Goal: Task Accomplishment & Management: Complete application form

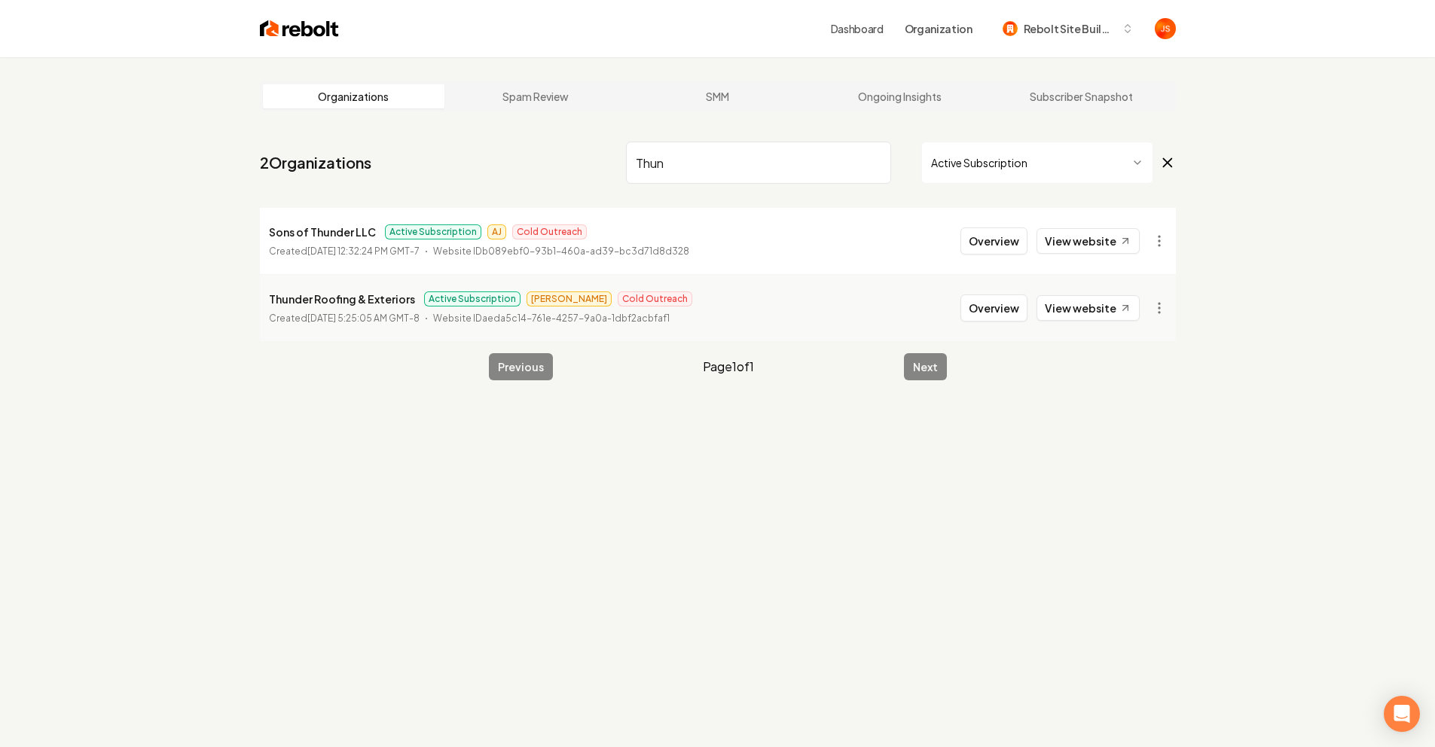
click at [872, 172] on input "Thun" at bounding box center [758, 163] width 265 height 42
click at [874, 162] on input "Thun" at bounding box center [758, 163] width 265 height 42
click at [944, 161] on html "Dashboard Organization Rebolt Site Builder Organizations Spam Review SMM Ongoin…" at bounding box center [717, 373] width 1435 height 747
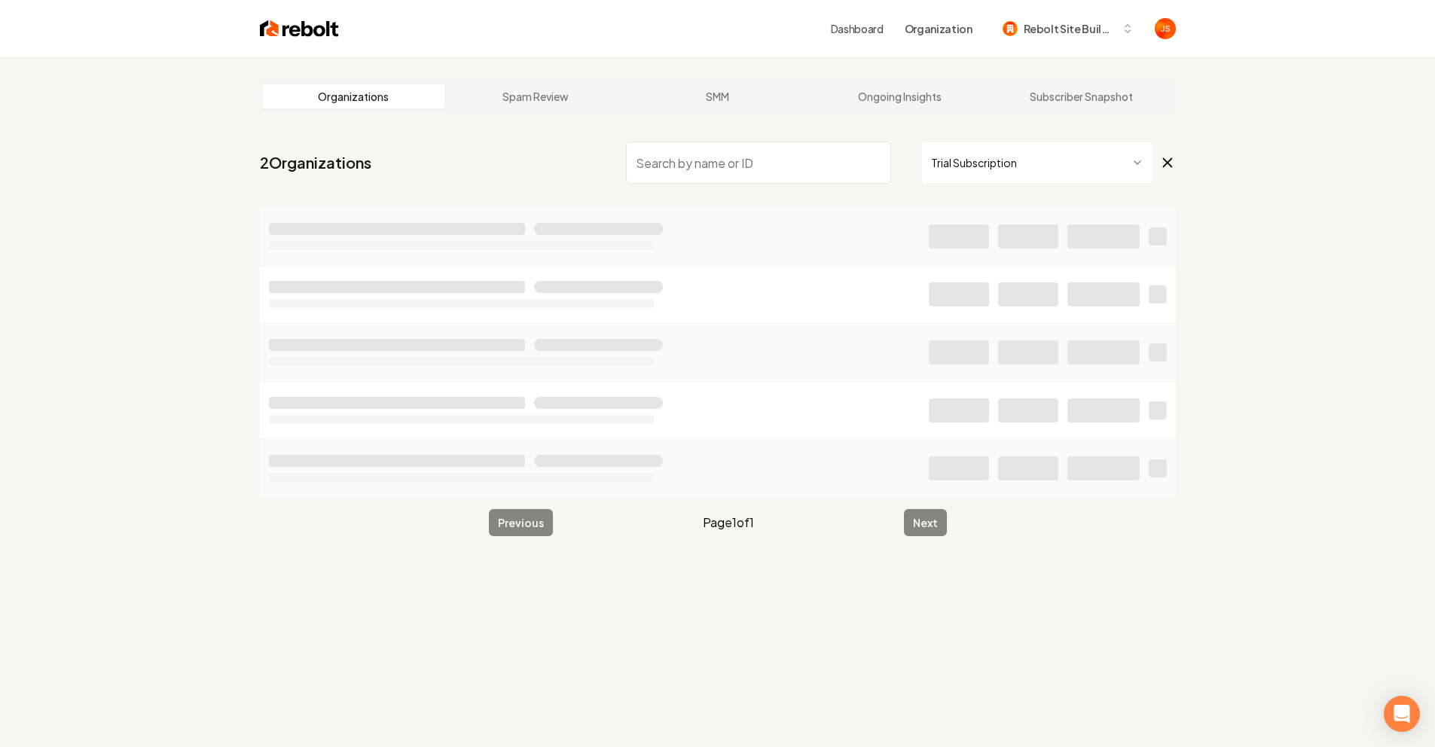
click at [775, 157] on input "search" at bounding box center [758, 163] width 265 height 42
type input "Your"
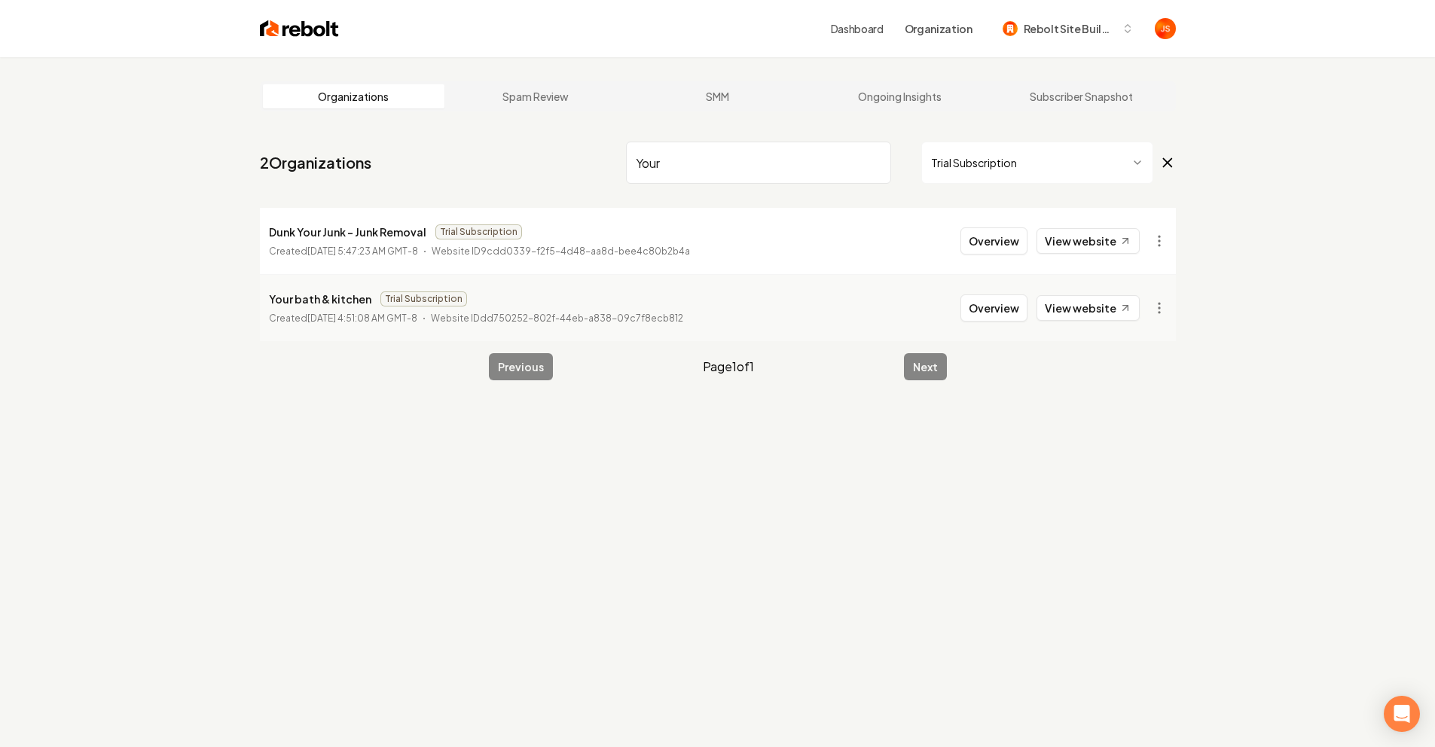
click at [875, 161] on input "Your" at bounding box center [758, 163] width 265 height 42
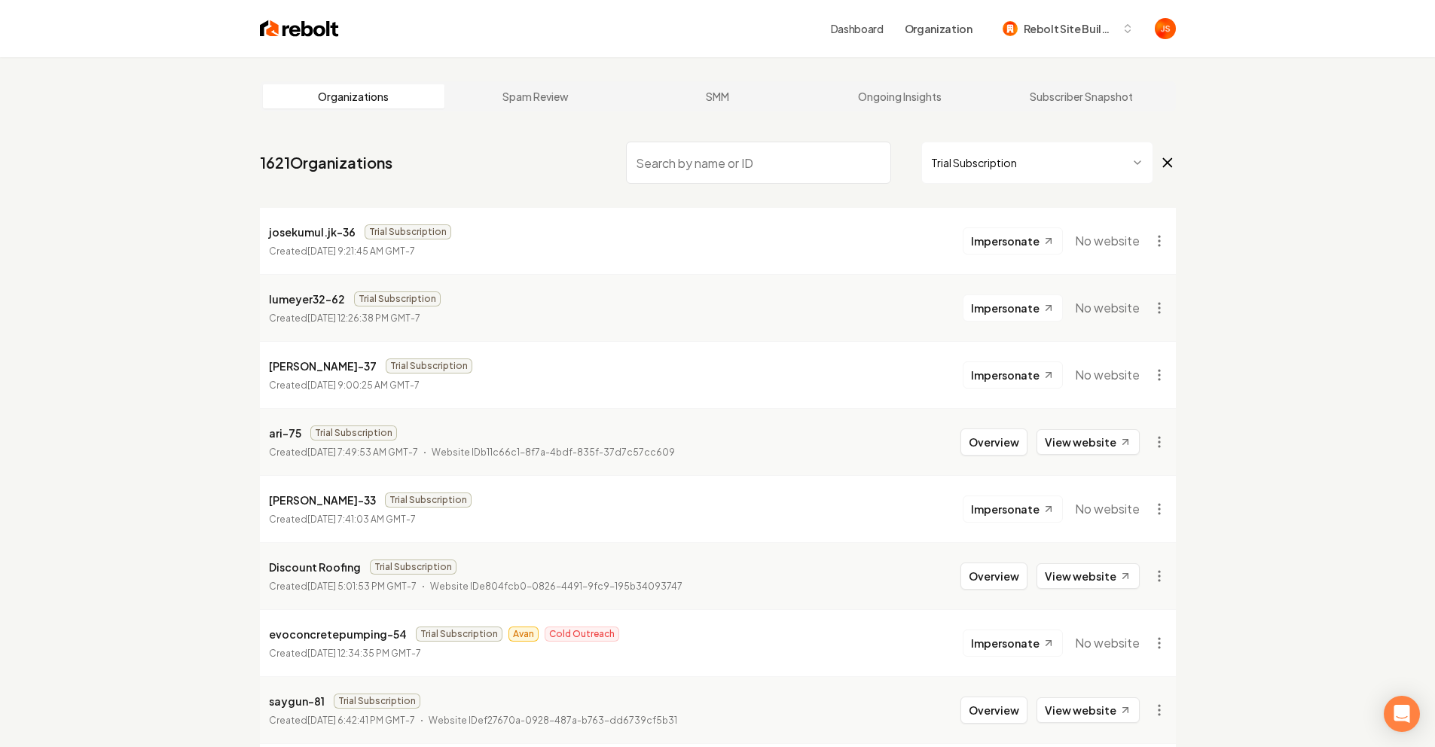
click at [1097, 33] on span "Rebolt Site Builder" at bounding box center [1070, 29] width 92 height 16
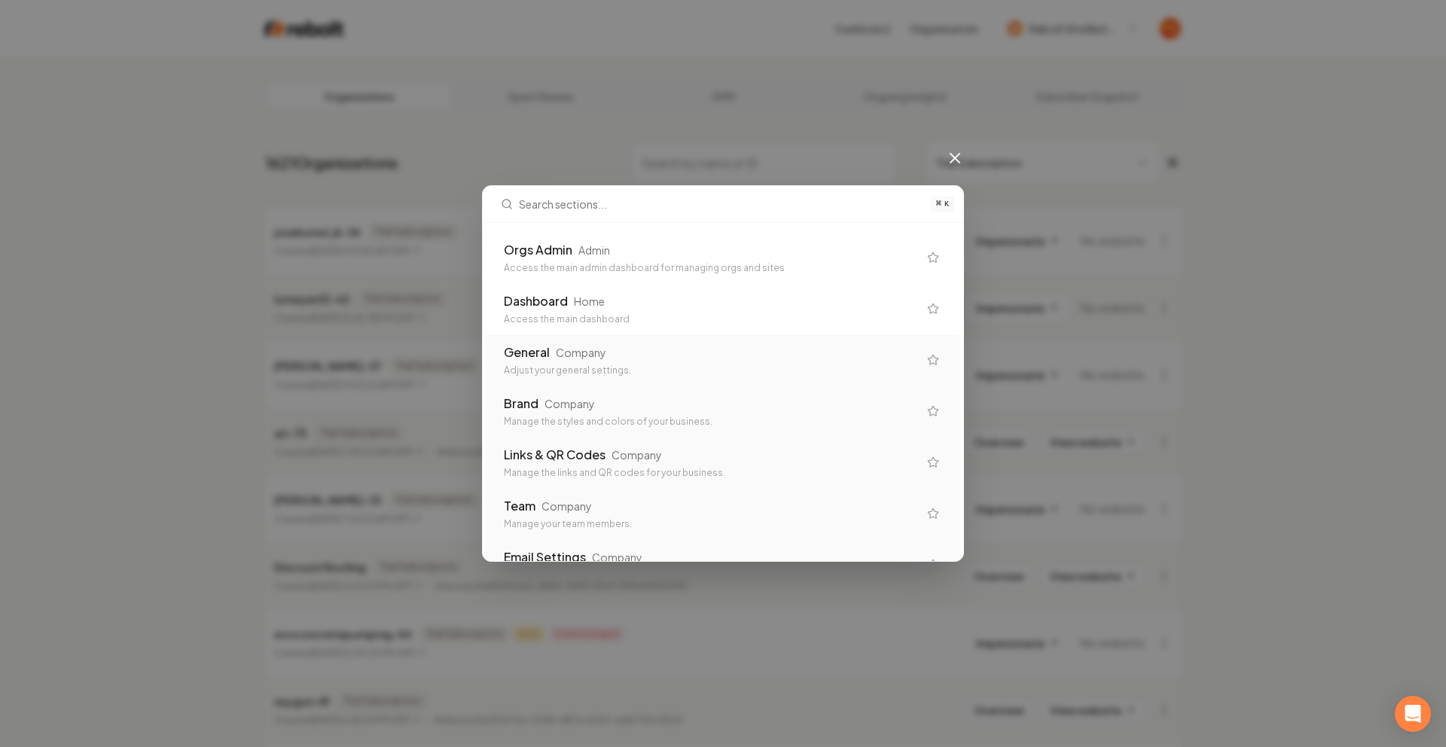
click at [639, 352] on div "General Company" at bounding box center [711, 352] width 414 height 18
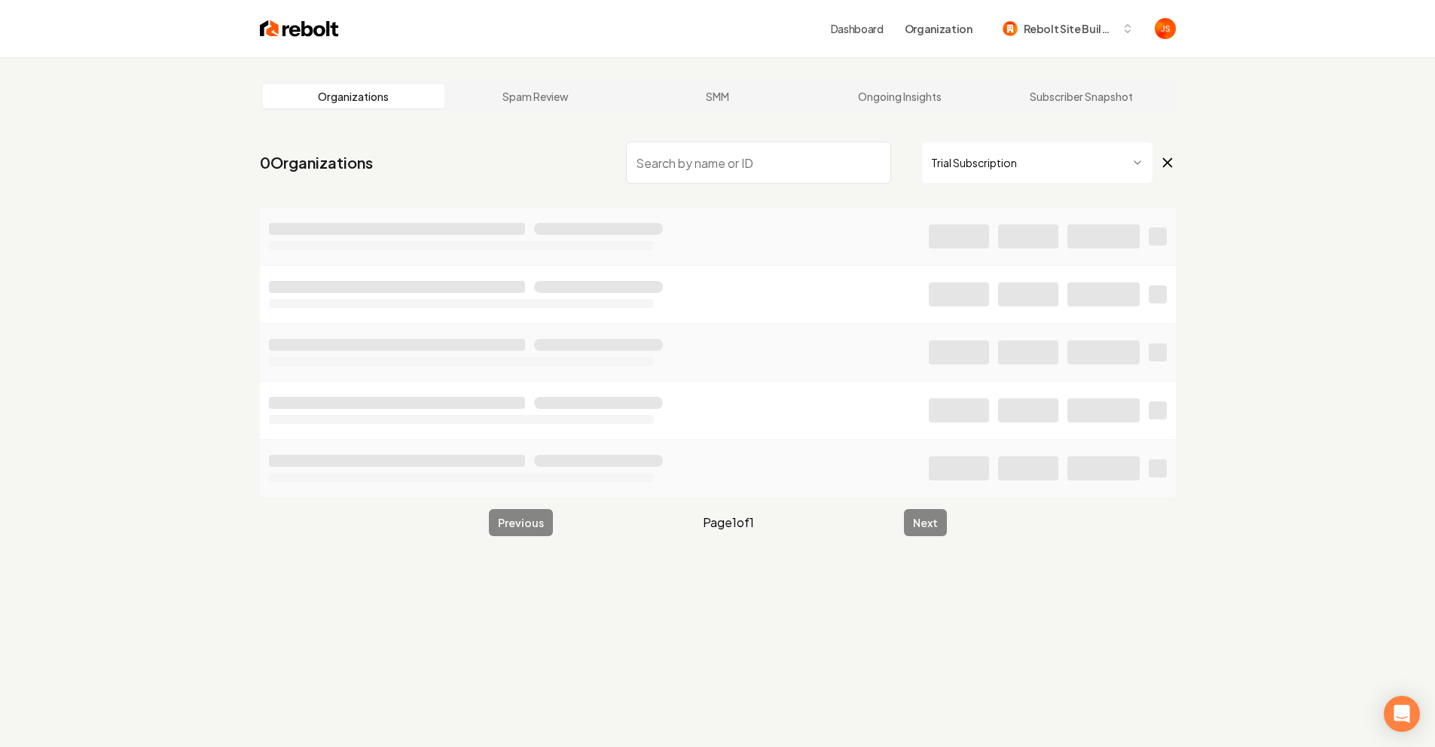
click at [974, 160] on html "Dashboard Organization Rebolt Site Builder Organizations Spam Review SMM Ongoin…" at bounding box center [717, 373] width 1435 height 747
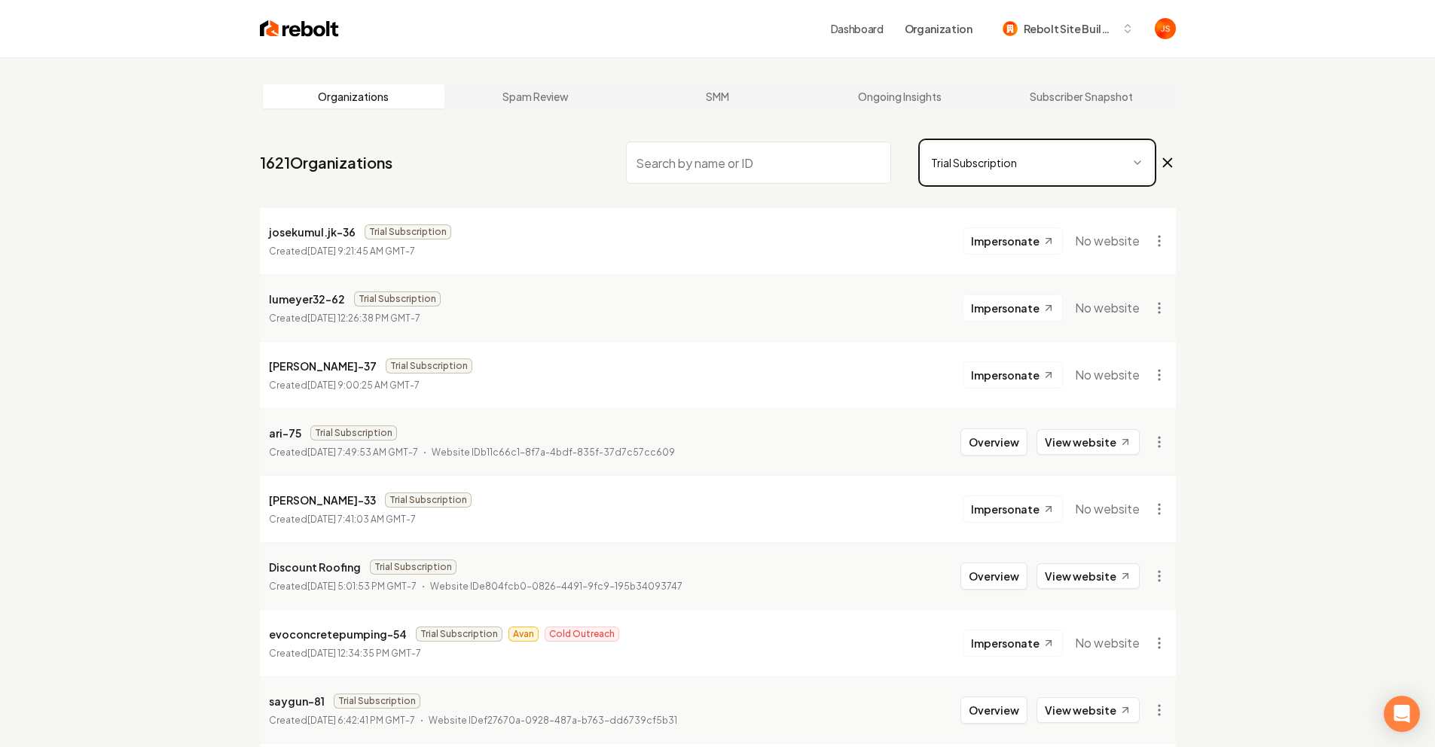
click at [688, 155] on html "Dashboard Organization Rebolt Site Builder Organizations Spam Review SMM Ongoin…" at bounding box center [717, 373] width 1435 height 747
click at [582, 160] on nav "1621 Organizations Trial Subscription" at bounding box center [718, 169] width 916 height 66
click at [699, 167] on input "search" at bounding box center [758, 163] width 265 height 42
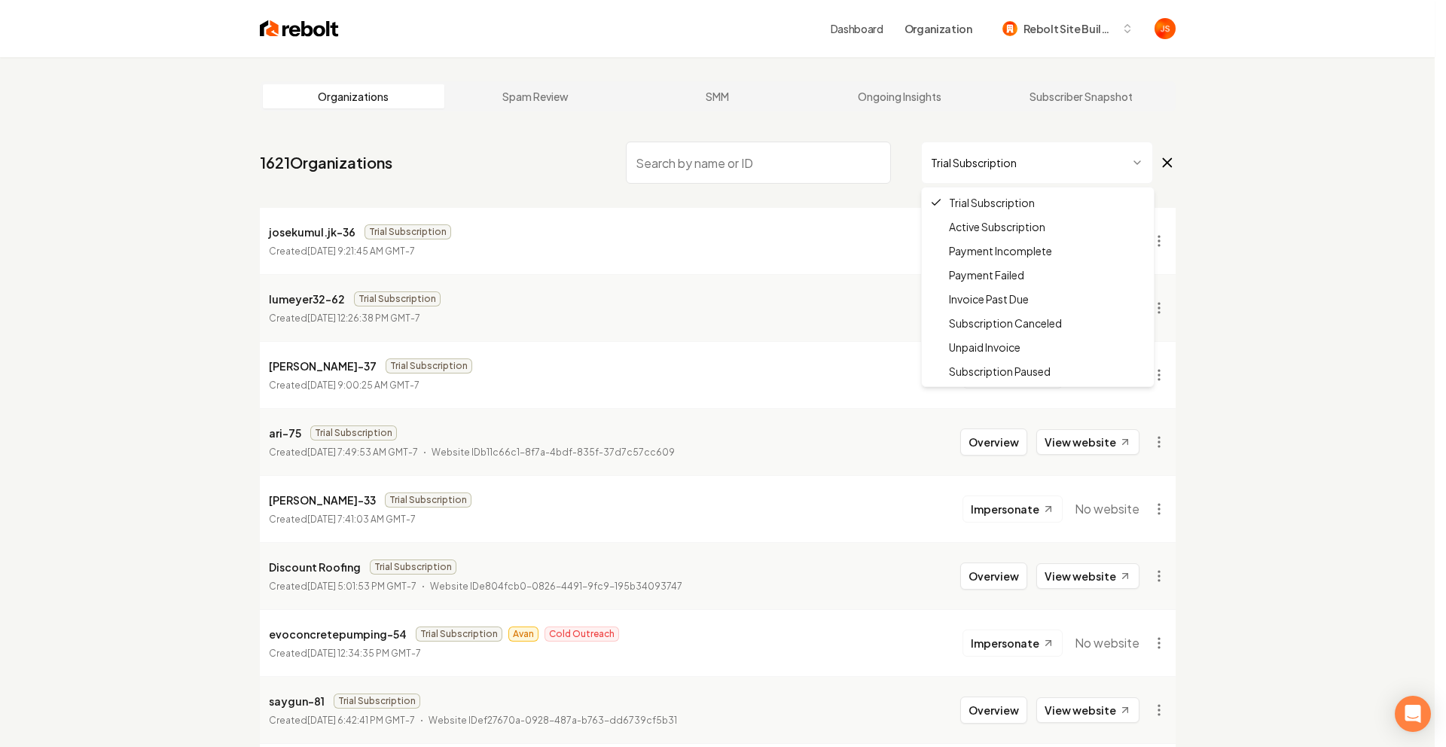
click at [998, 163] on html "Dashboard Organization Rebolt Site Builder Organizations Spam Review SMM Ongoin…" at bounding box center [723, 373] width 1446 height 747
click at [804, 162] on html "Dashboard Organization Rebolt Site Builder Organizations Spam Review SMM Ongoin…" at bounding box center [717, 373] width 1435 height 747
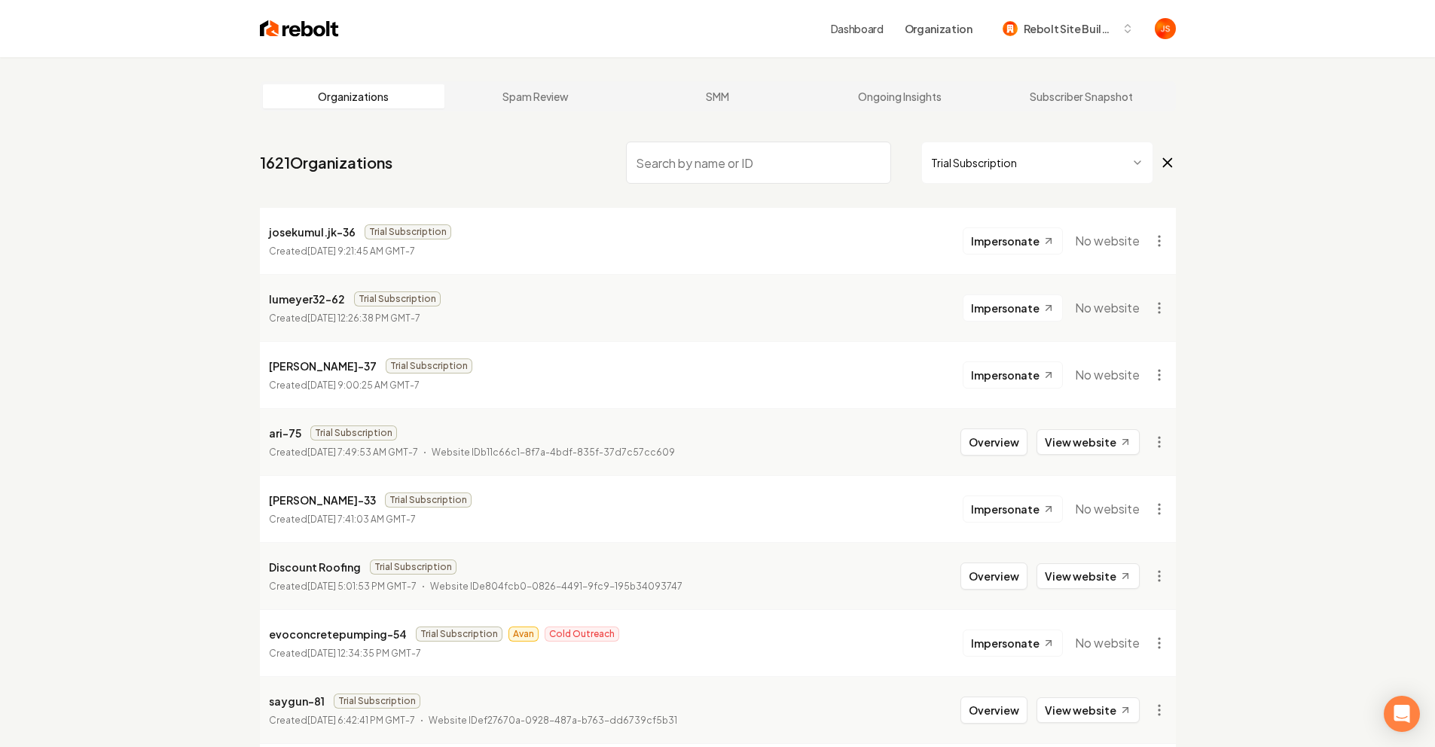
click at [804, 162] on input "search" at bounding box center [758, 163] width 265 height 42
click at [1076, 30] on span "Rebolt Site Builder" at bounding box center [1070, 29] width 92 height 16
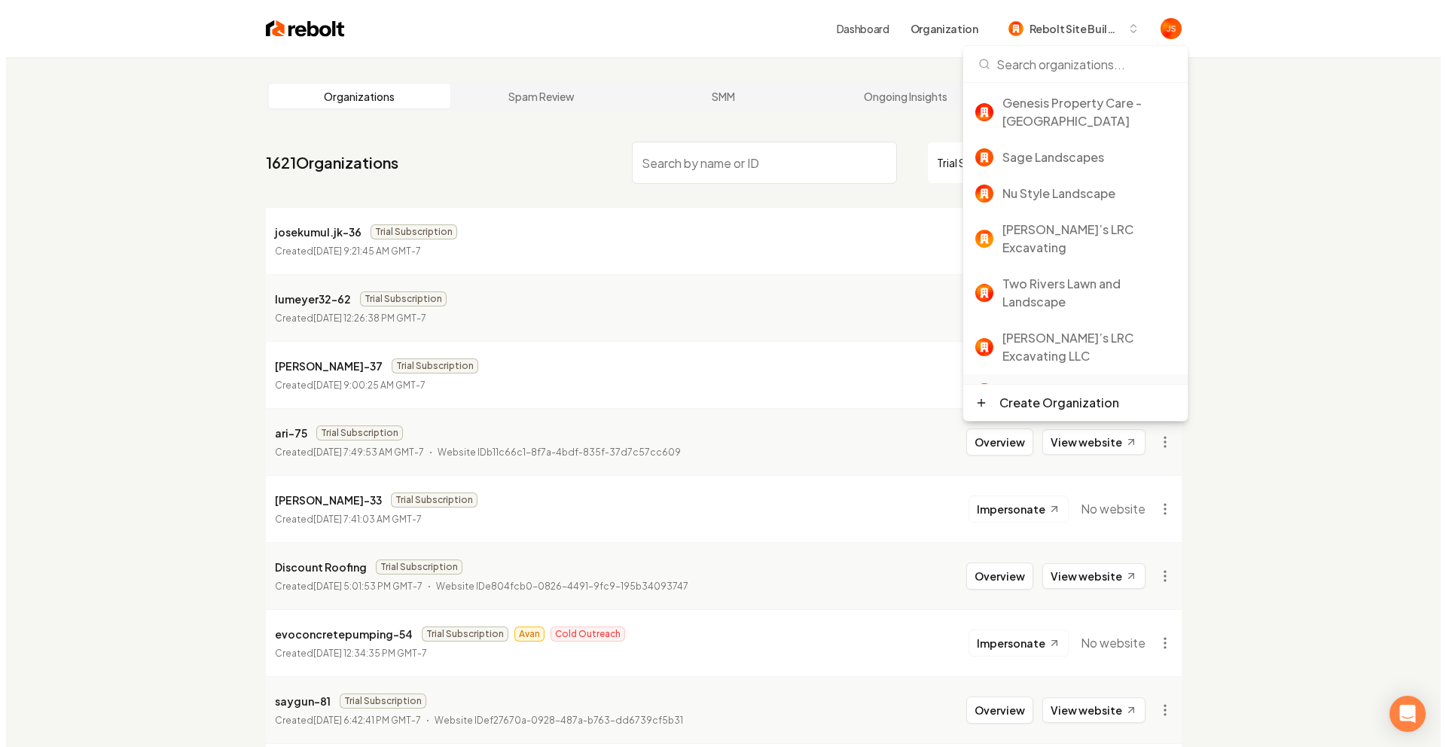
scroll to position [35, 0]
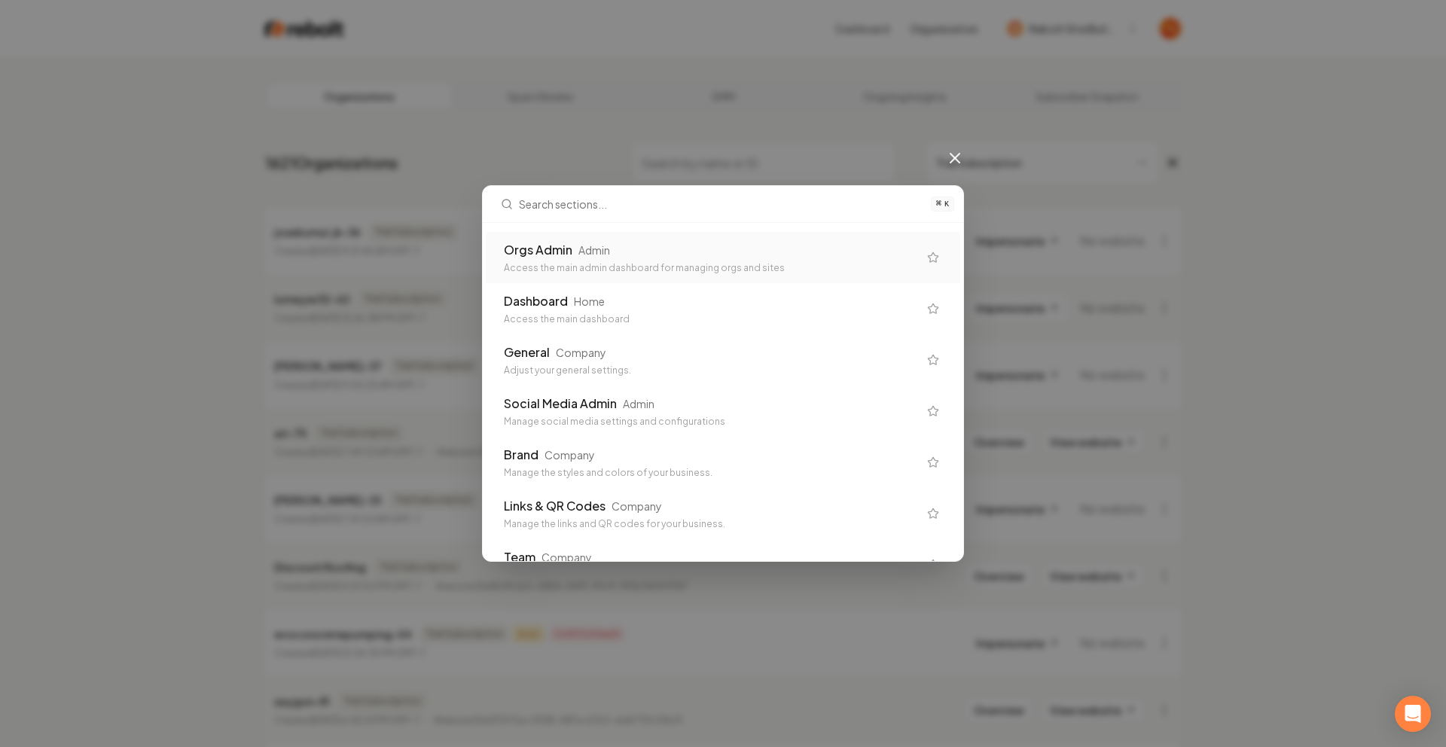
click at [683, 262] on div "Access the main admin dashboard for managing orgs and sites" at bounding box center [711, 268] width 414 height 12
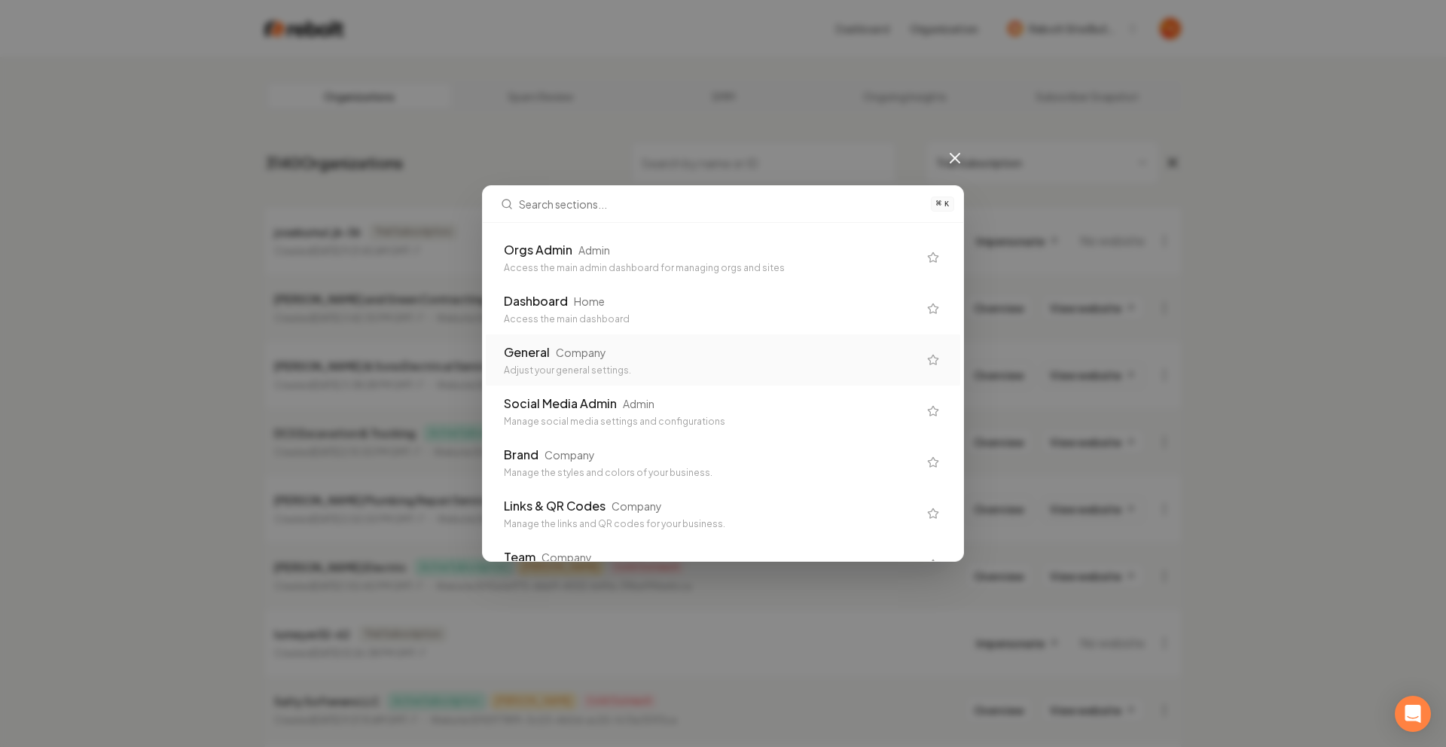
click at [615, 365] on div "Adjust your general settings." at bounding box center [711, 371] width 414 height 12
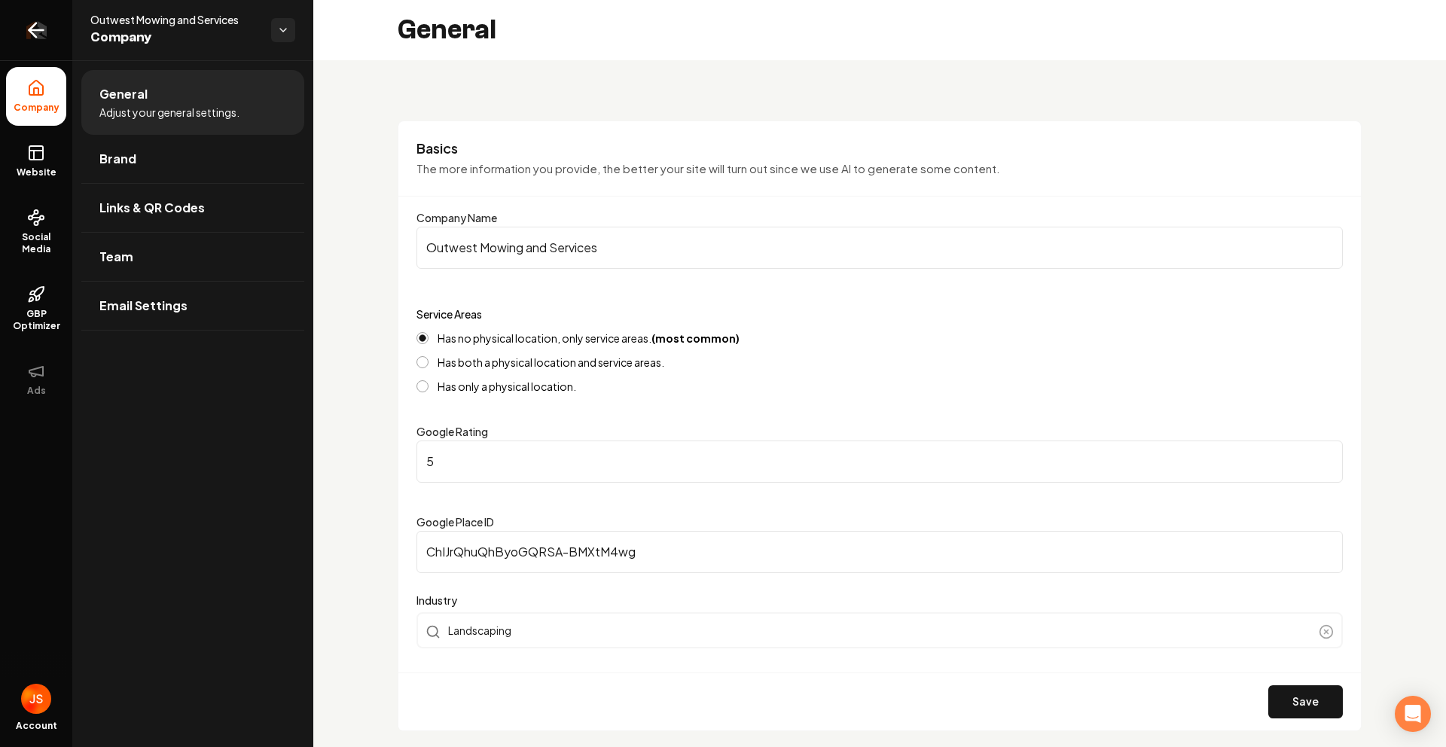
click at [14, 23] on link "Return to dashboard" at bounding box center [36, 30] width 72 height 60
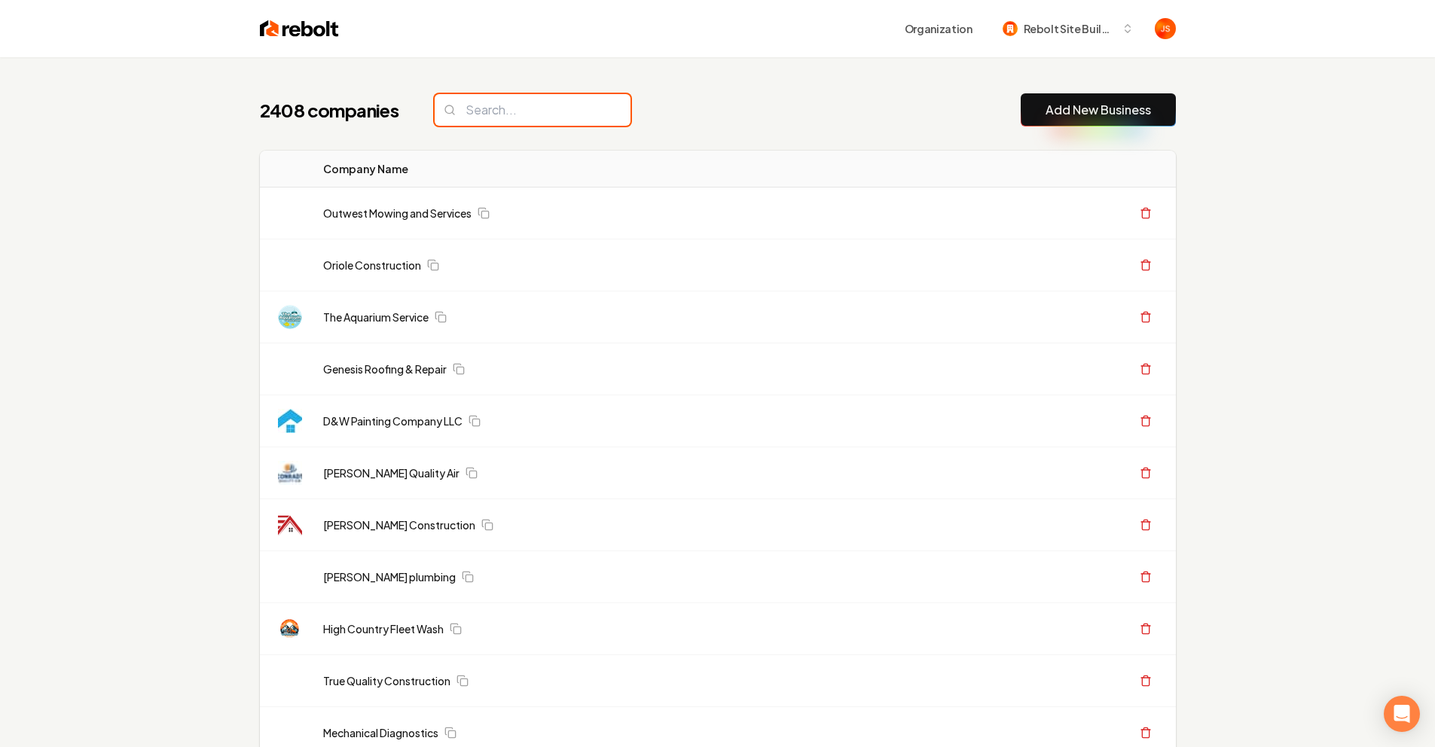
click at [476, 114] on input "search" at bounding box center [533, 110] width 196 height 32
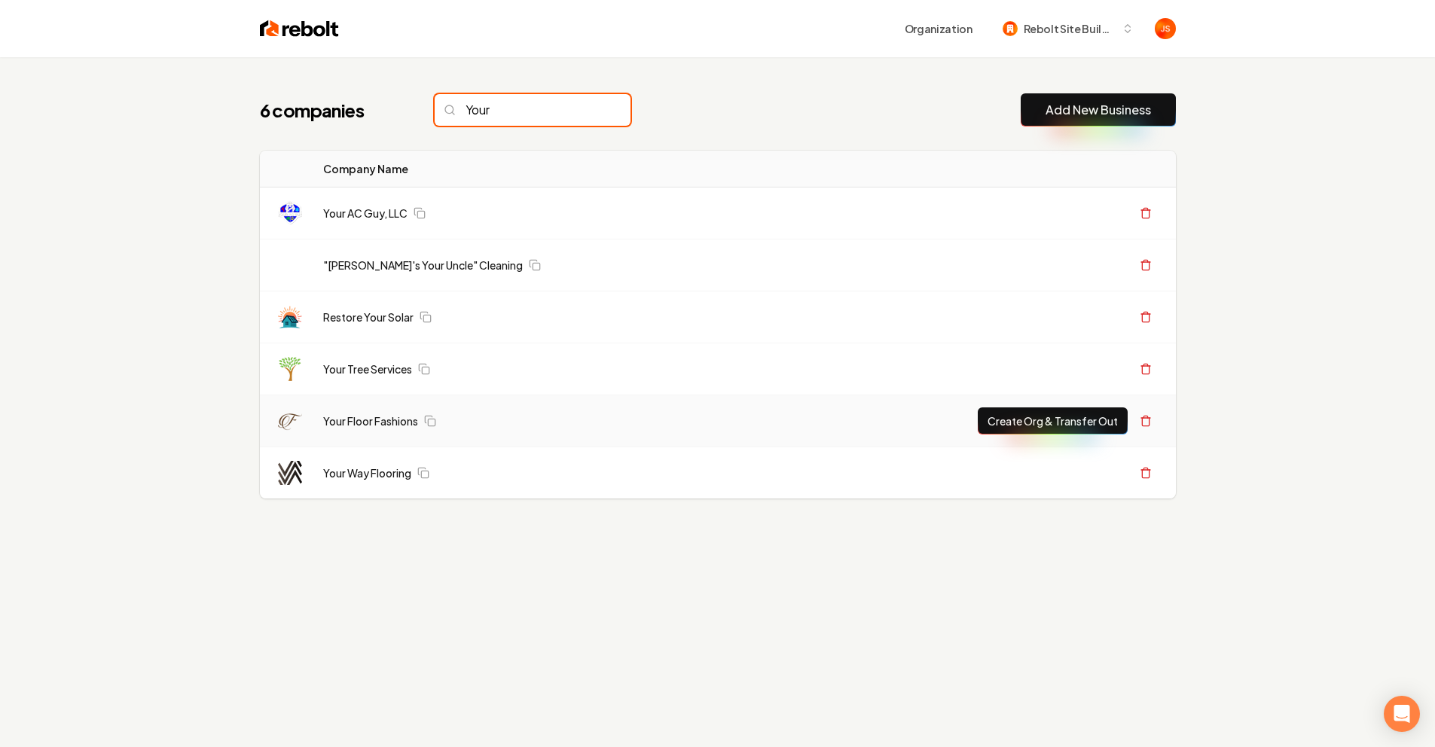
type input "Your"
click at [1032, 424] on button "Create Org & Transfer Out" at bounding box center [1053, 420] width 150 height 27
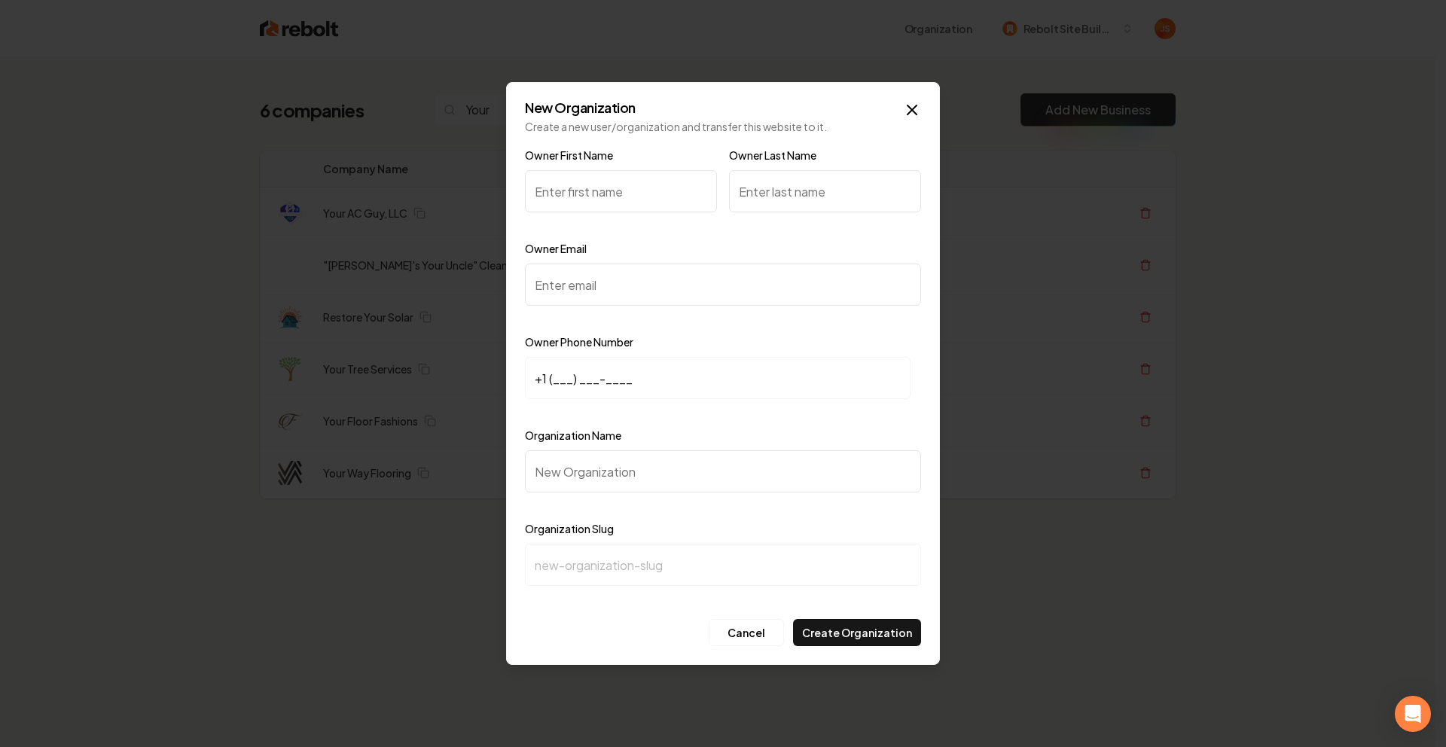
click at [578, 194] on input "Owner First Name" at bounding box center [621, 191] width 192 height 42
type input "[PERSON_NAME]"
click at [809, 168] on div "Owner Last Name" at bounding box center [825, 189] width 192 height 87
click at [812, 188] on input "Owner Last Name" at bounding box center [825, 191] width 192 height 42
type input "[PERSON_NAME]"
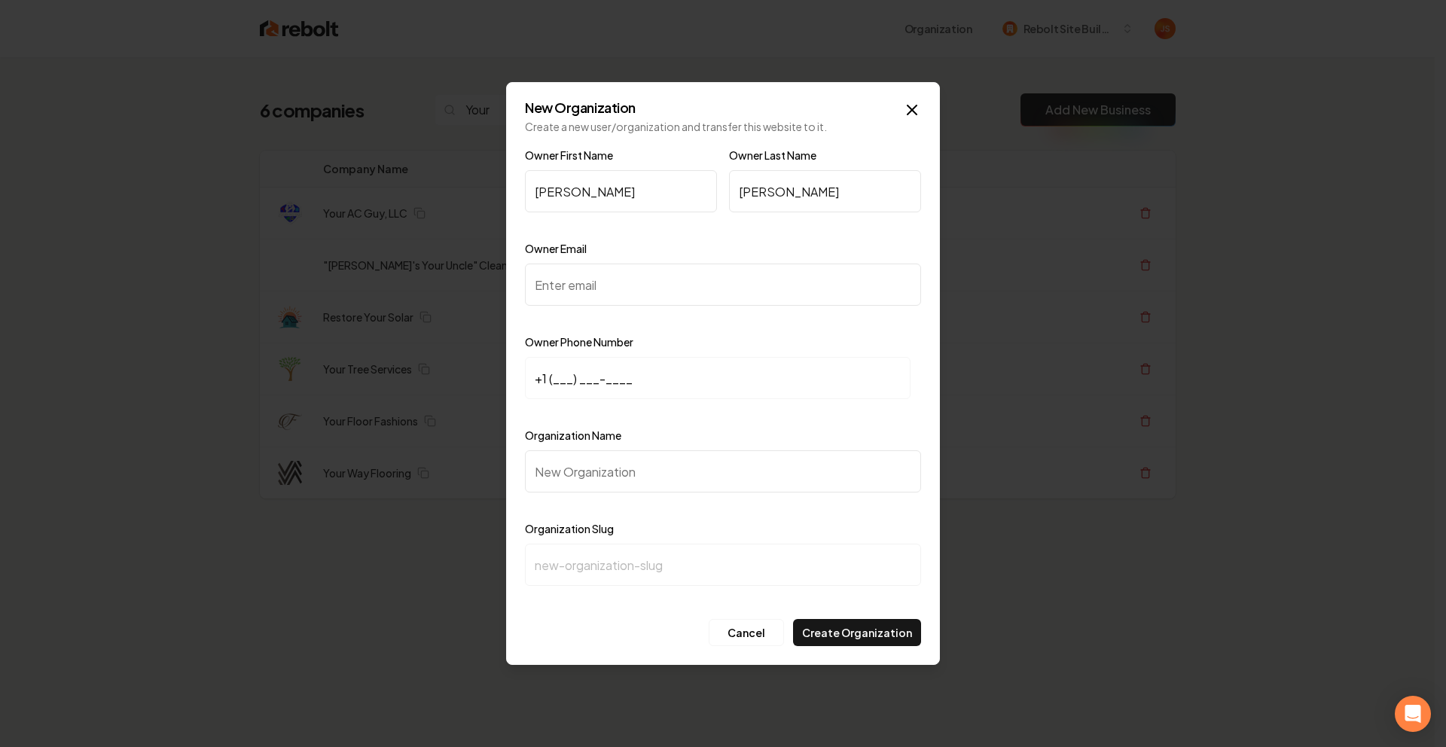
click at [672, 290] on input "Owner Email" at bounding box center [723, 285] width 396 height 42
paste input "[EMAIL_ADDRESS][DOMAIN_NAME]"
type input "[EMAIL_ADDRESS][DOMAIN_NAME]"
click at [675, 353] on div "Owner Phone Number +1 (___) ___-____" at bounding box center [723, 376] width 396 height 87
drag, startPoint x: 603, startPoint y: 367, endPoint x: 577, endPoint y: 374, distance: 26.5
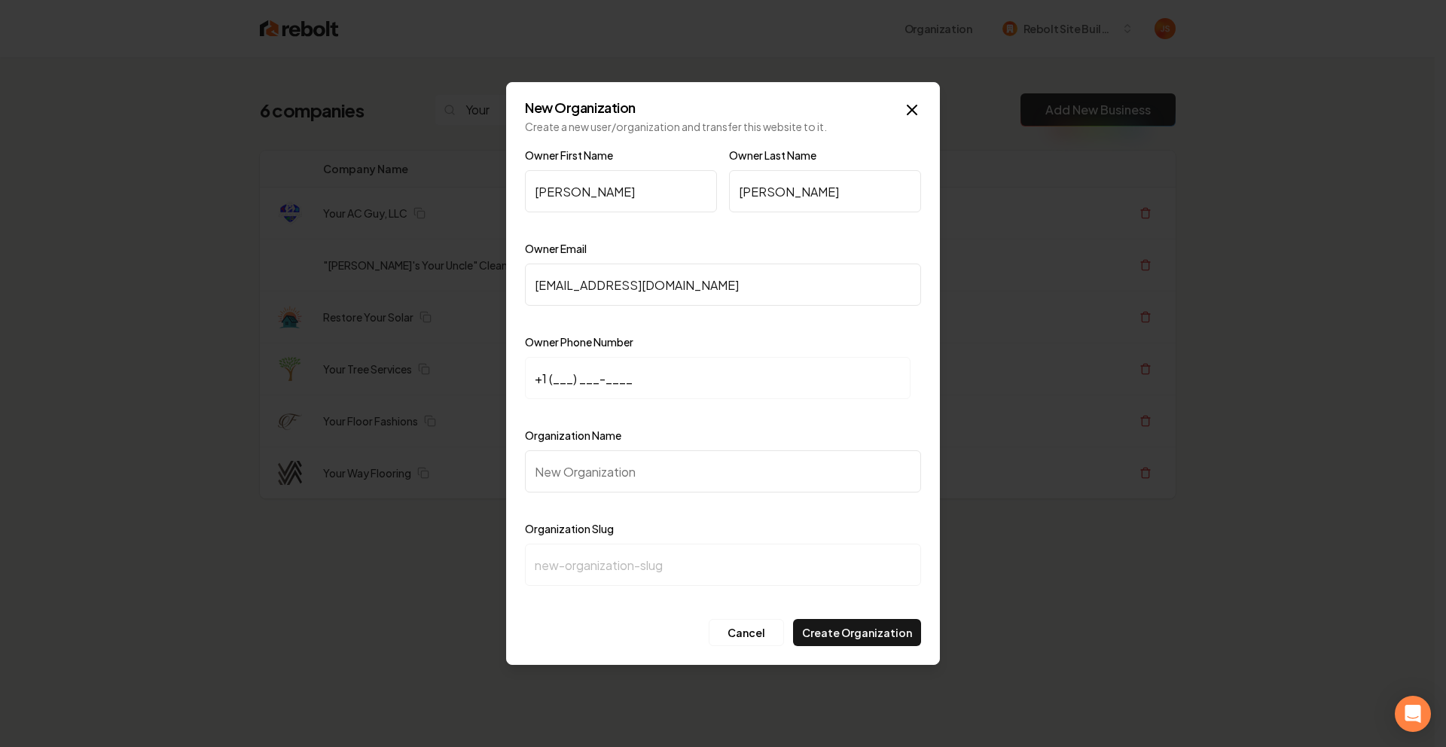
click at [600, 367] on input "+1 (___) ___-____" at bounding box center [718, 378] width 386 height 42
click at [554, 380] on input "+1 (___) ___-____" at bounding box center [718, 378] width 386 height 42
click at [595, 380] on input "+1 (___) ___-____" at bounding box center [718, 378] width 386 height 42
click at [549, 377] on input "+1 (___) ___-____" at bounding box center [718, 378] width 386 height 42
click at [560, 379] on input "+1 (___) ___-____" at bounding box center [718, 378] width 386 height 42
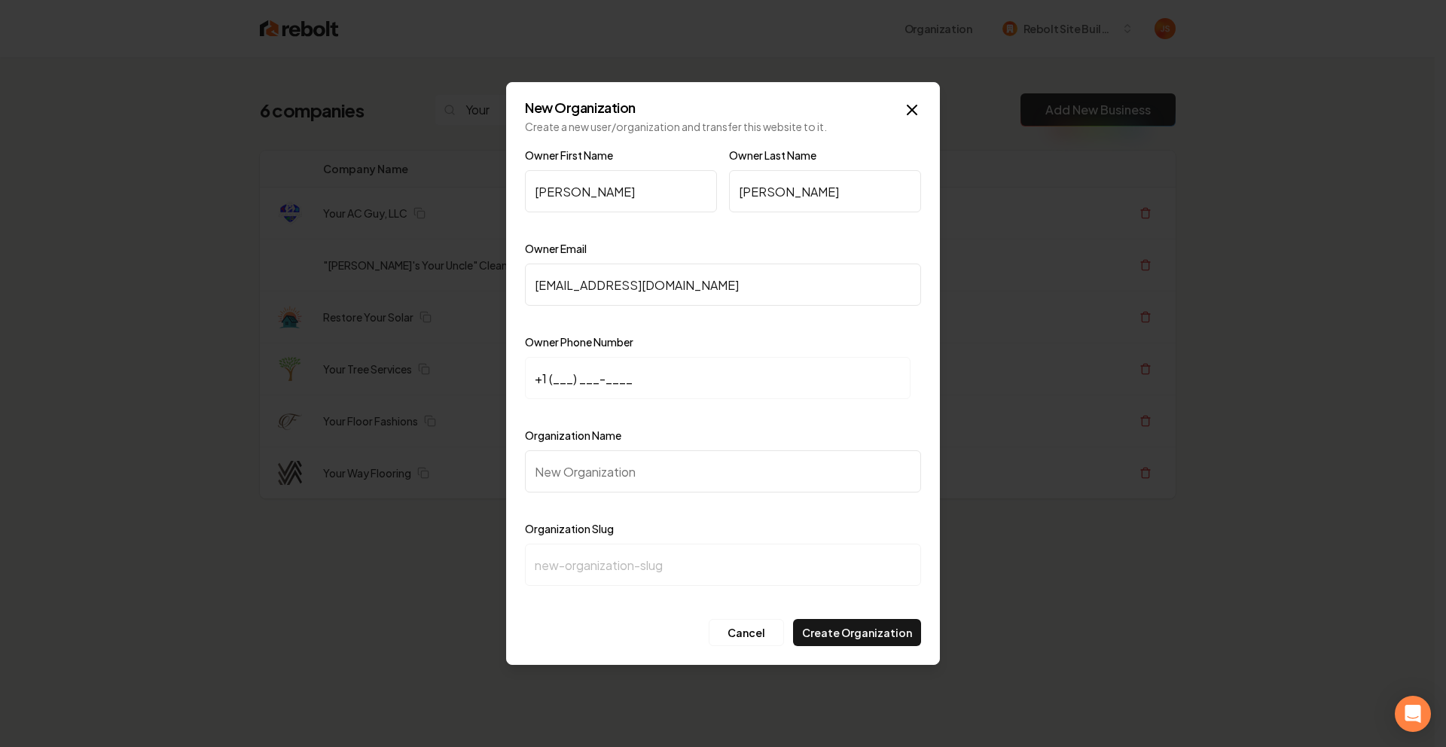
click at [554, 377] on input "+1 (___) ___-____" at bounding box center [718, 378] width 386 height 42
paste input "901) 734-0217"
type input "[PHONE_NUMBER]"
click at [581, 463] on input "Organization Name" at bounding box center [723, 471] width 396 height 42
paste input "Your Floor Fashions"
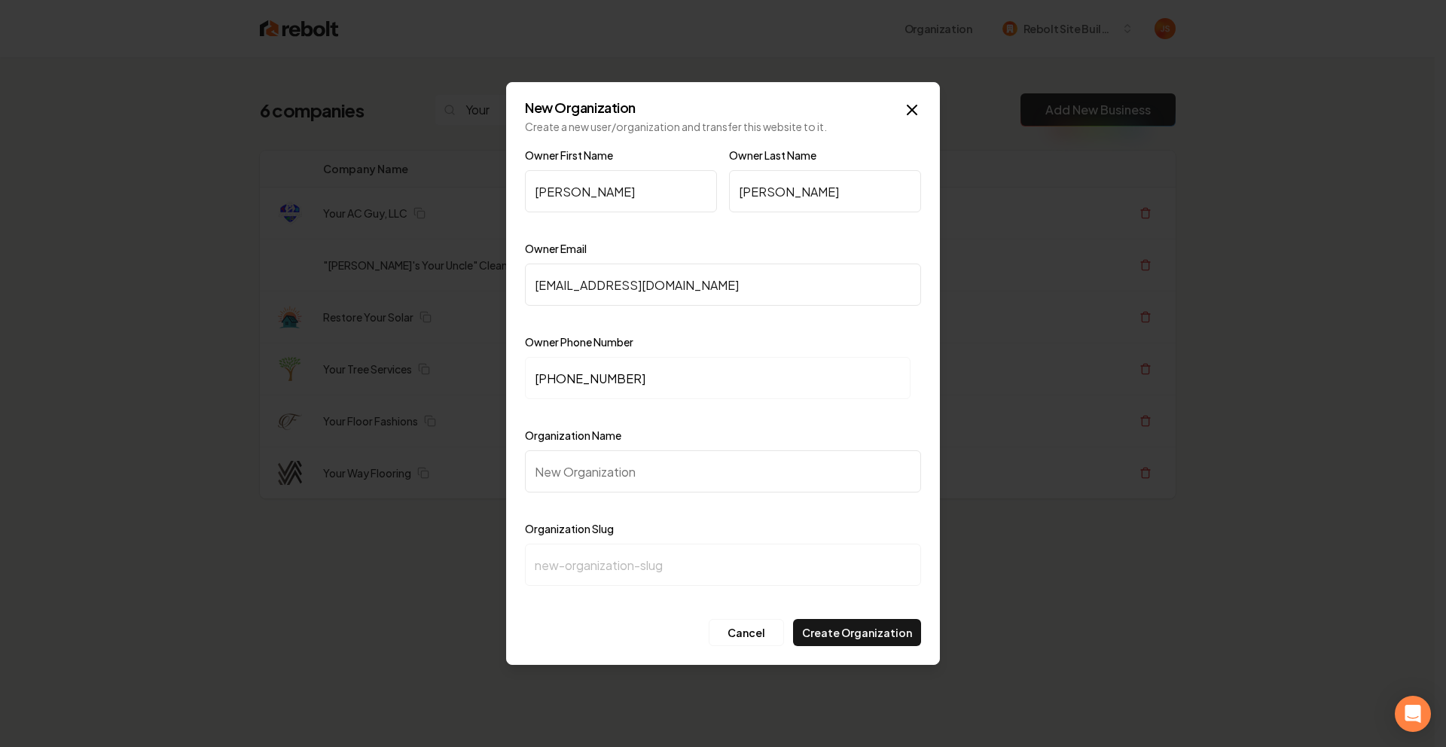
type input "Your Floor Fashions"
type input "your-floor-fashions"
type input "Your Floor Fashions"
click at [883, 635] on button "Create Organization" at bounding box center [857, 632] width 128 height 27
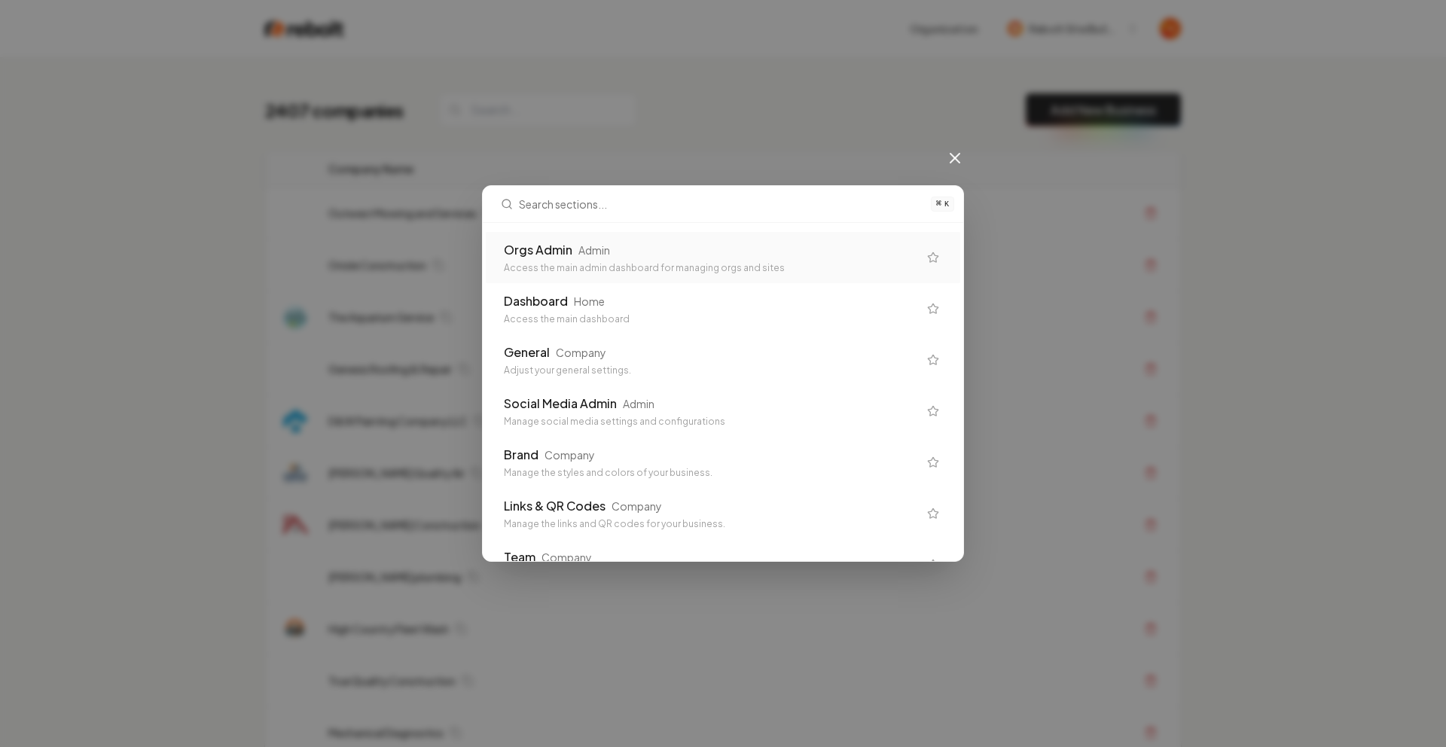
click at [773, 255] on div "Orgs Admin Admin" at bounding box center [711, 250] width 414 height 18
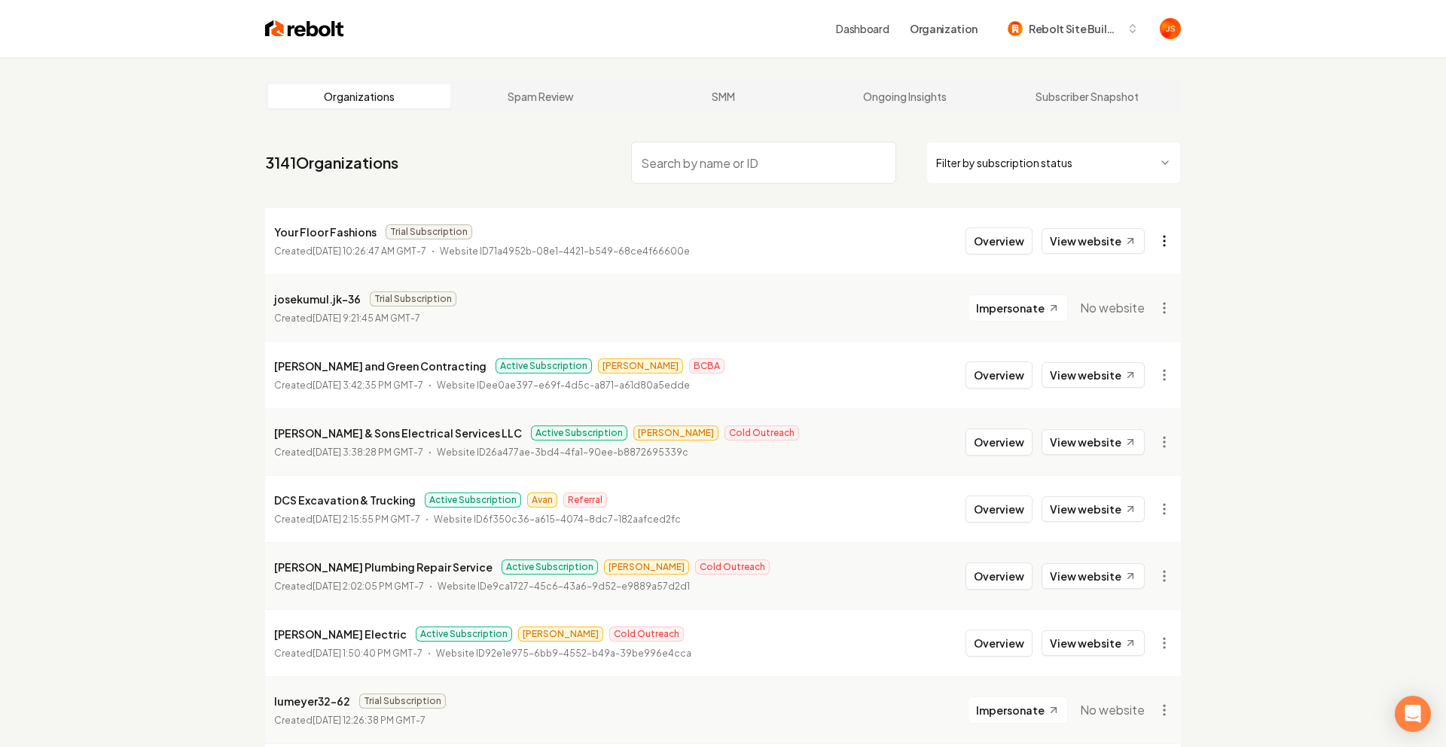
click at [1158, 243] on html "Dashboard Organization Rebolt Site Builder Organizations Spam Review SMM Ongoin…" at bounding box center [723, 373] width 1446 height 747
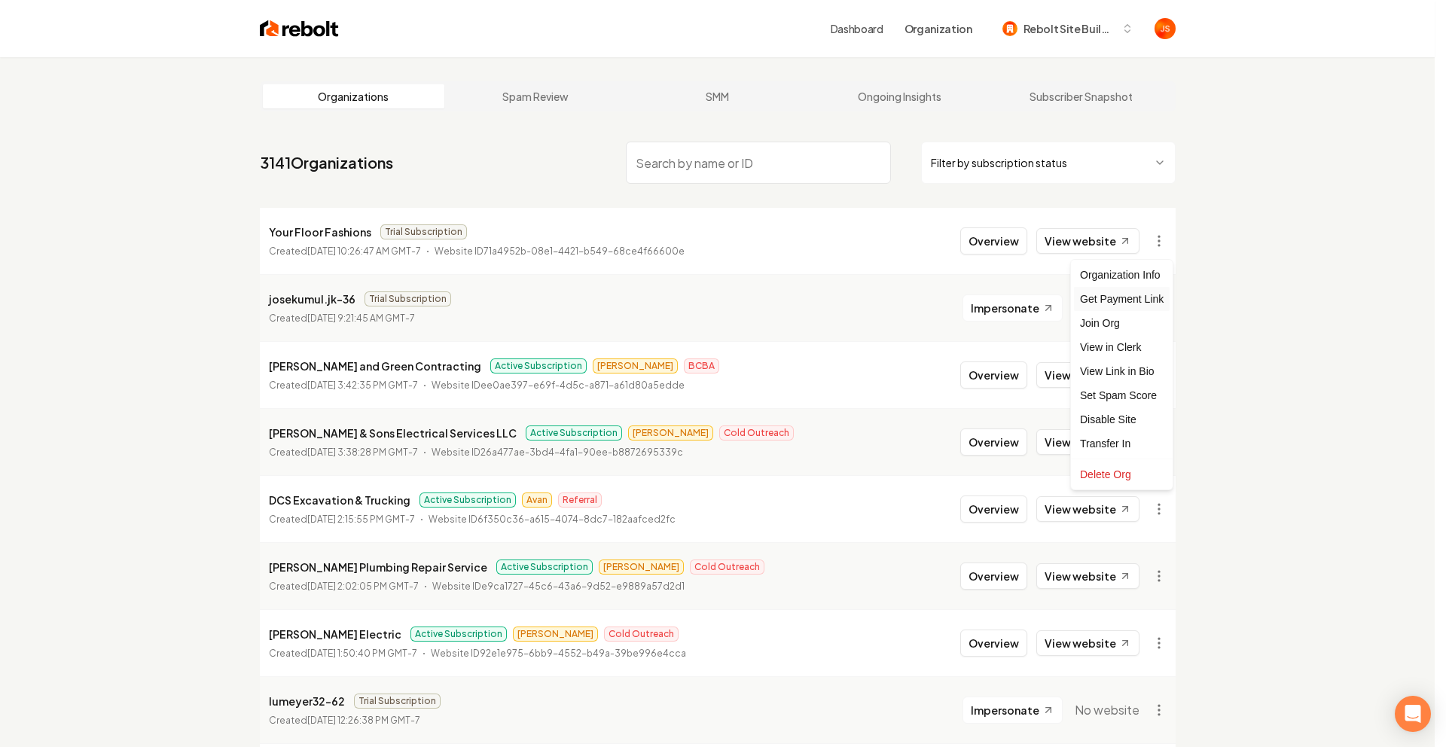
click at [1137, 298] on div "Get Payment Link" at bounding box center [1122, 299] width 96 height 24
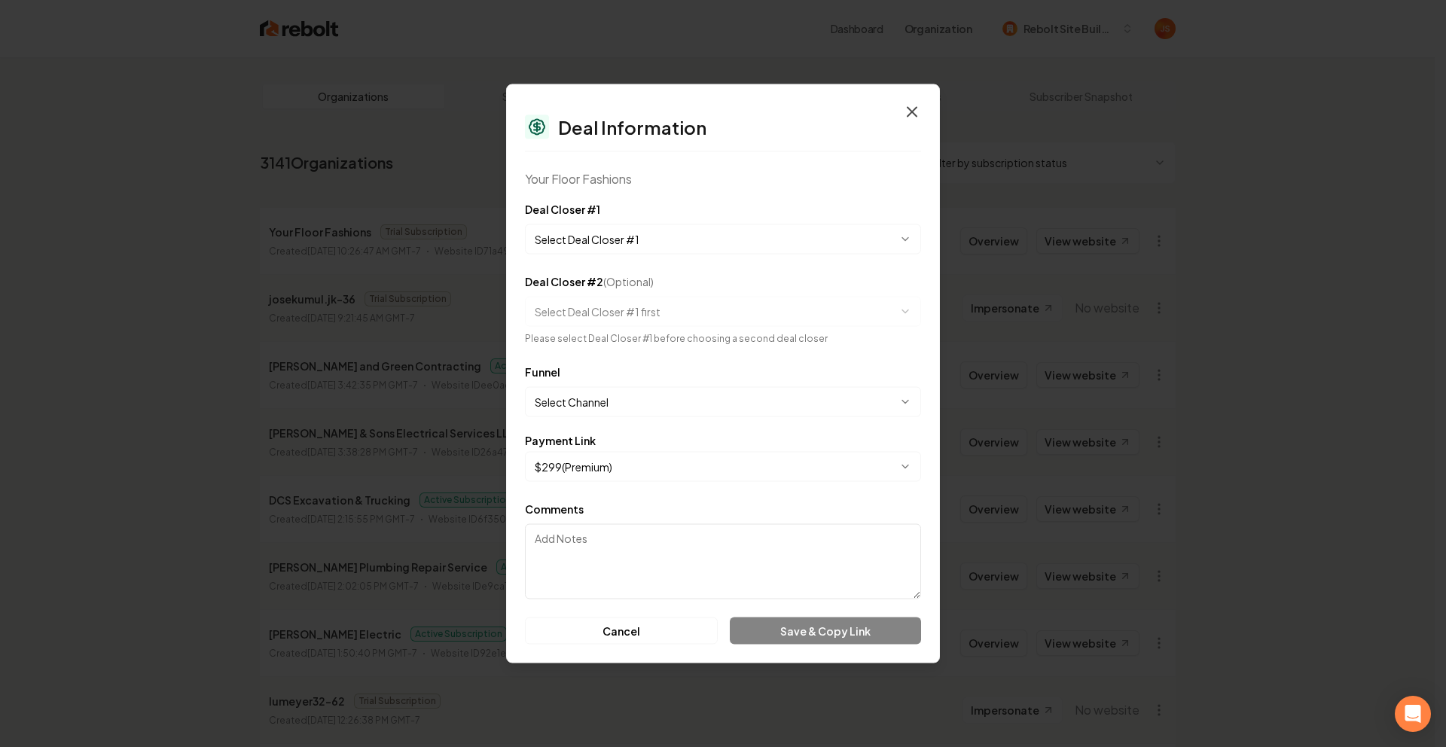
click at [908, 105] on icon "button" at bounding box center [912, 112] width 18 height 18
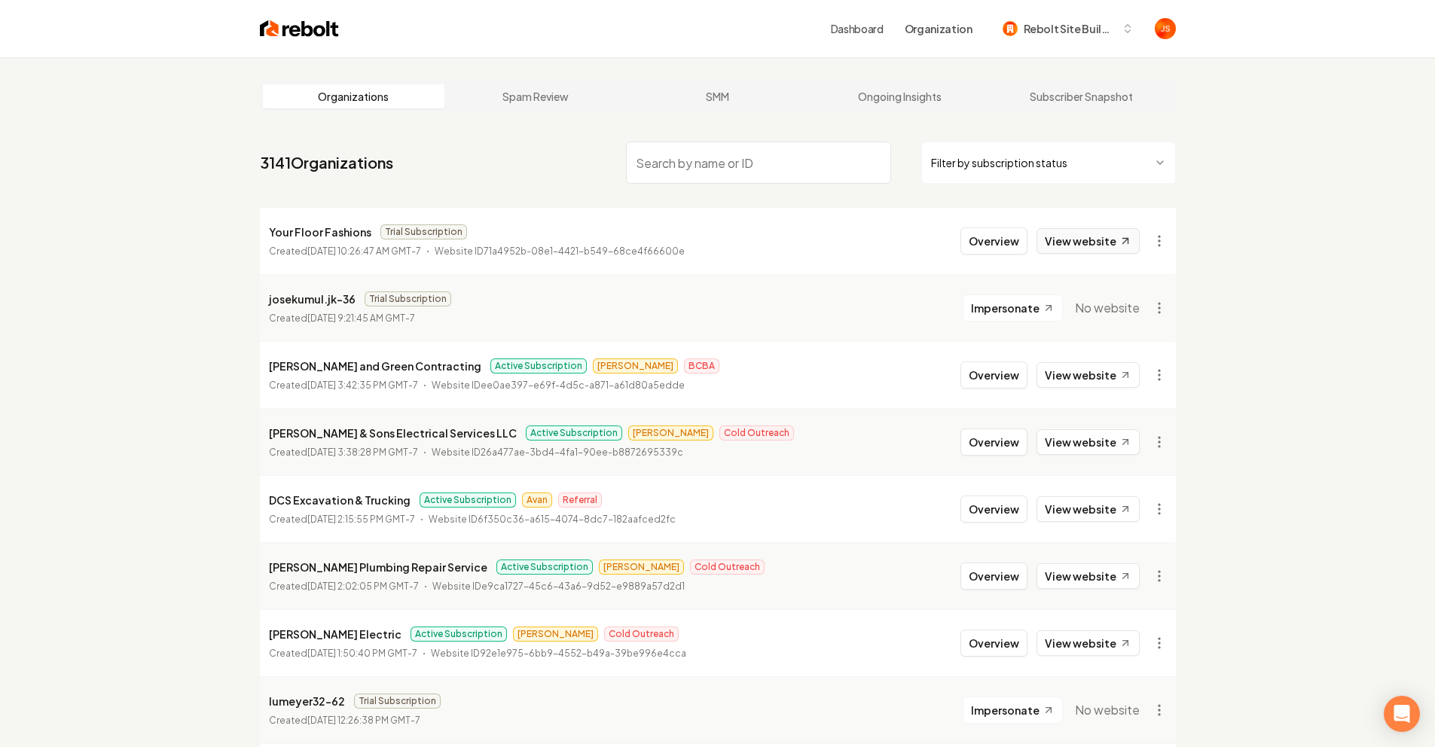
click at [1059, 230] on link "View website" at bounding box center [1087, 241] width 103 height 26
click at [1166, 240] on html "Dashboard Organization Rebolt Site Builder Organizations Spam Review SMM Ongoin…" at bounding box center [717, 373] width 1435 height 747
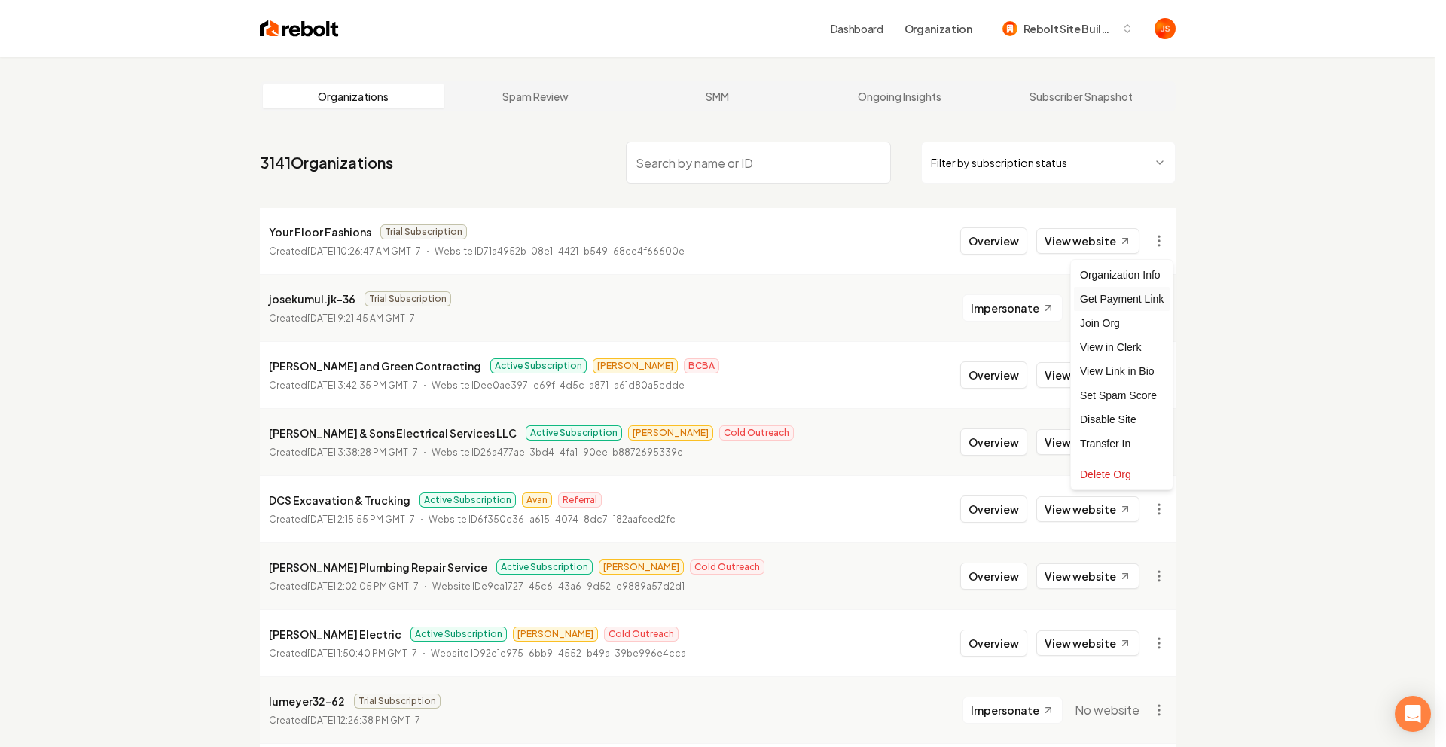
click at [1119, 296] on div "Get Payment Link" at bounding box center [1122, 299] width 96 height 24
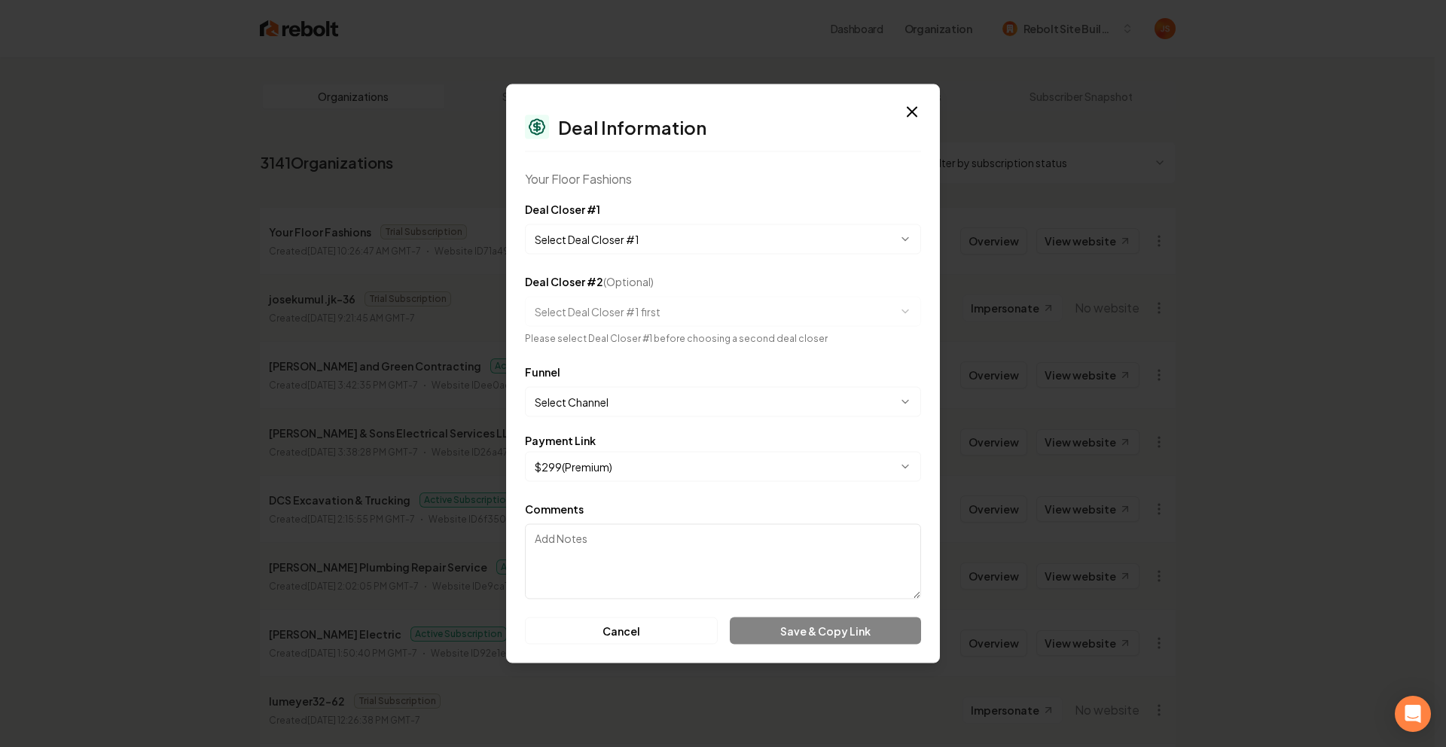
click at [676, 257] on form "**********" at bounding box center [723, 422] width 396 height 444
click at [670, 240] on body "Dashboard Organization Rebolt Site Builder Organizations Spam Review SMM Ongoin…" at bounding box center [717, 373] width 1435 height 747
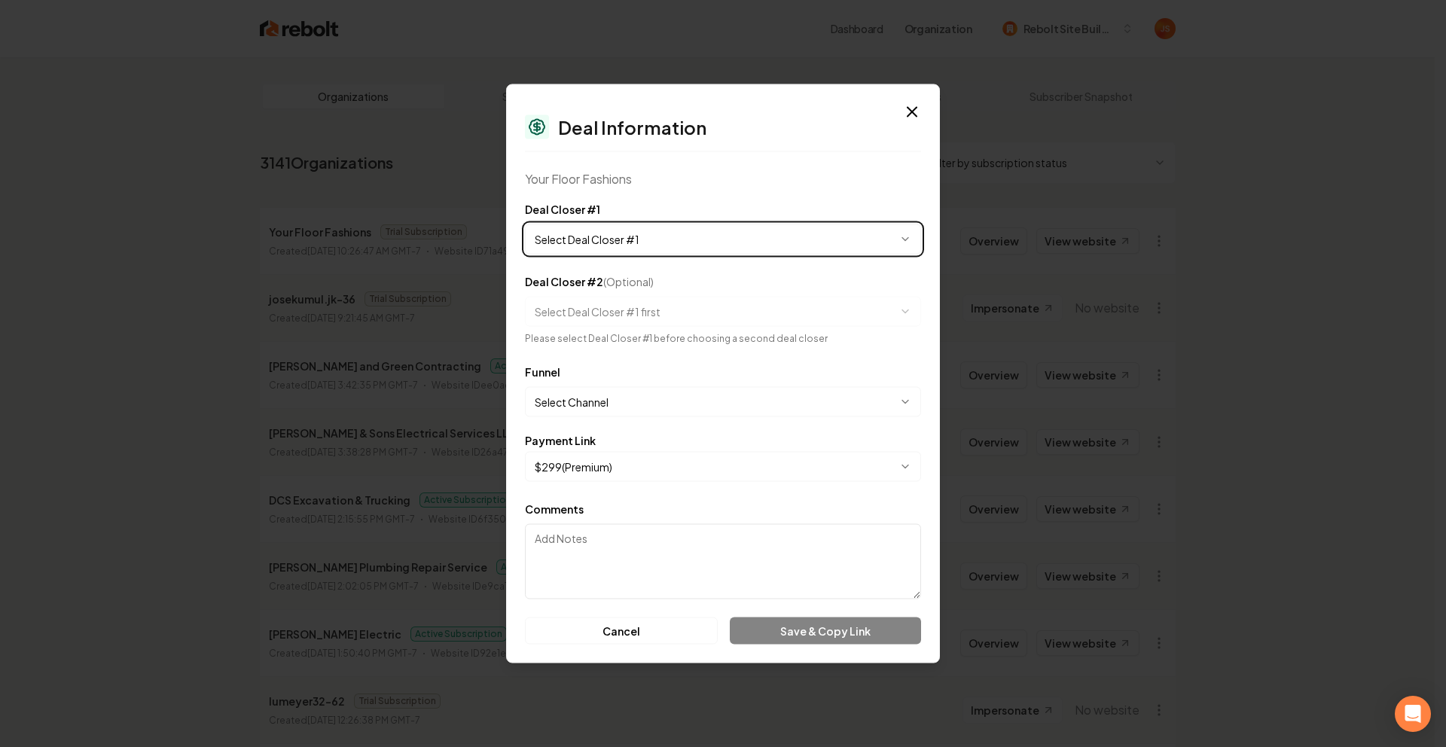
drag, startPoint x: 787, startPoint y: 127, endPoint x: 794, endPoint y: 122, distance: 8.6
click at [787, 127] on body "Dashboard Organization Rebolt Site Builder Organizations Spam Review SMM Ongoin…" at bounding box center [717, 373] width 1435 height 747
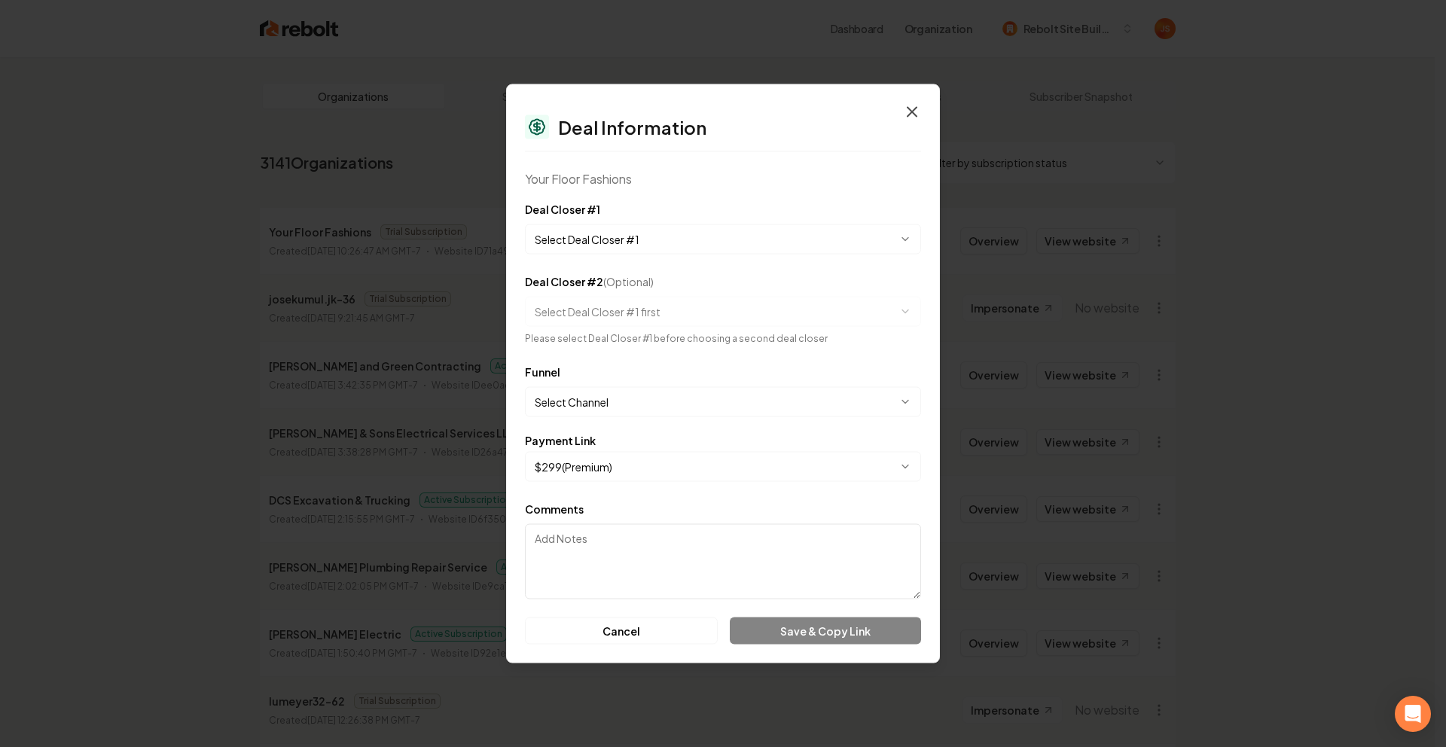
drag, startPoint x: 896, startPoint y: 117, endPoint x: 907, endPoint y: 114, distance: 11.7
click at [896, 117] on div "Deal Information" at bounding box center [723, 127] width 396 height 24
click at [907, 114] on icon "button" at bounding box center [912, 112] width 18 height 18
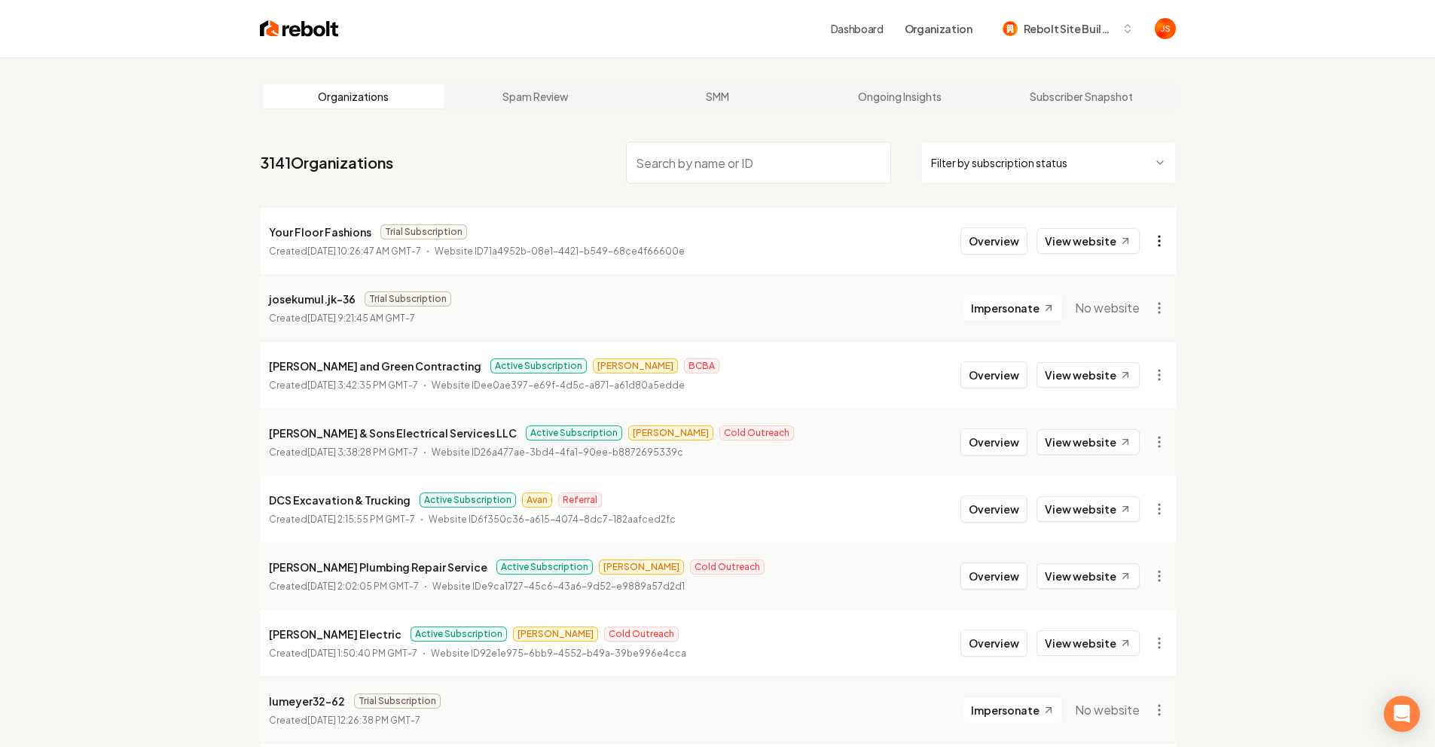
click at [1172, 240] on li "Your Floor Fashions Trial Subscription Created September 17, 2025, 10:26:47 AM …" at bounding box center [718, 241] width 916 height 66
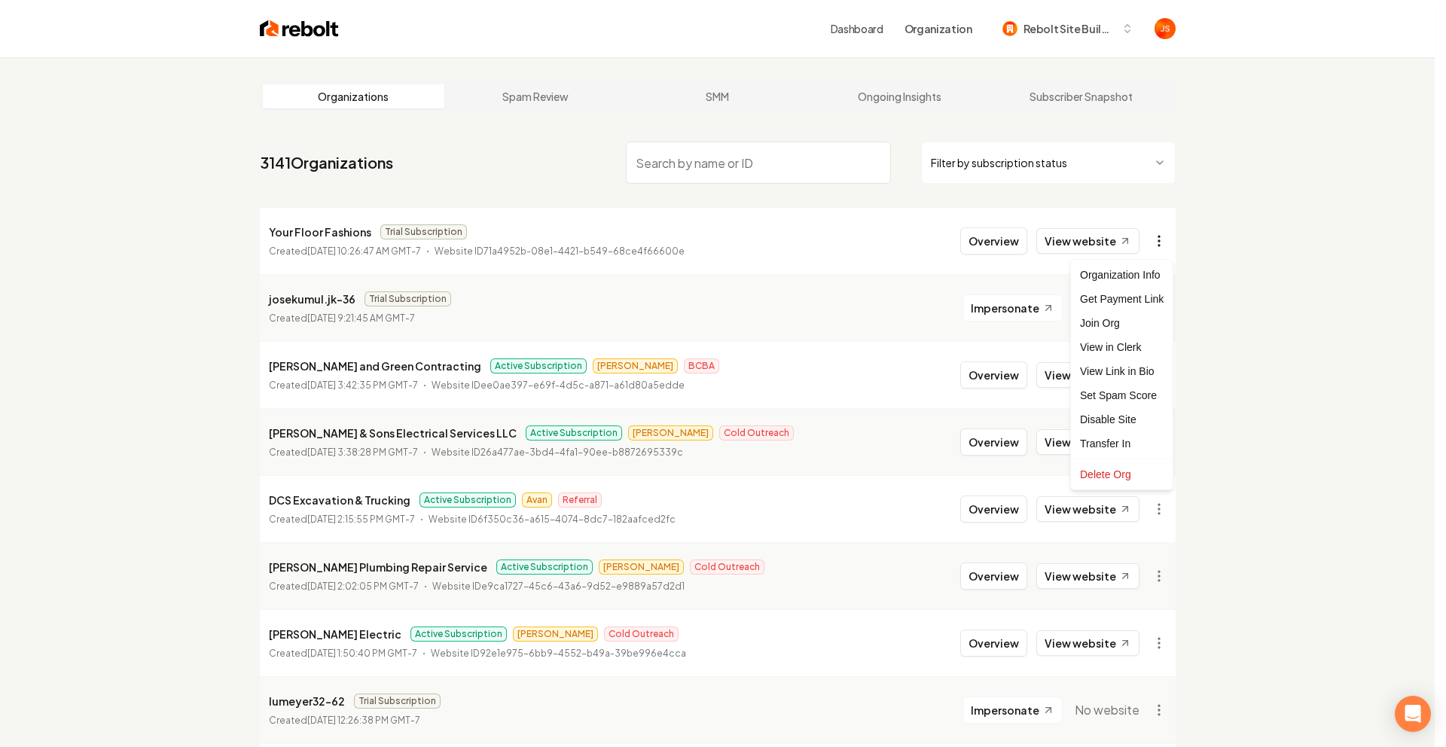
click at [1168, 240] on html "Dashboard Organization Rebolt Site Builder Organizations Spam Review SMM Ongoin…" at bounding box center [723, 373] width 1446 height 747
click at [1120, 298] on div "Get Payment Link" at bounding box center [1122, 299] width 96 height 24
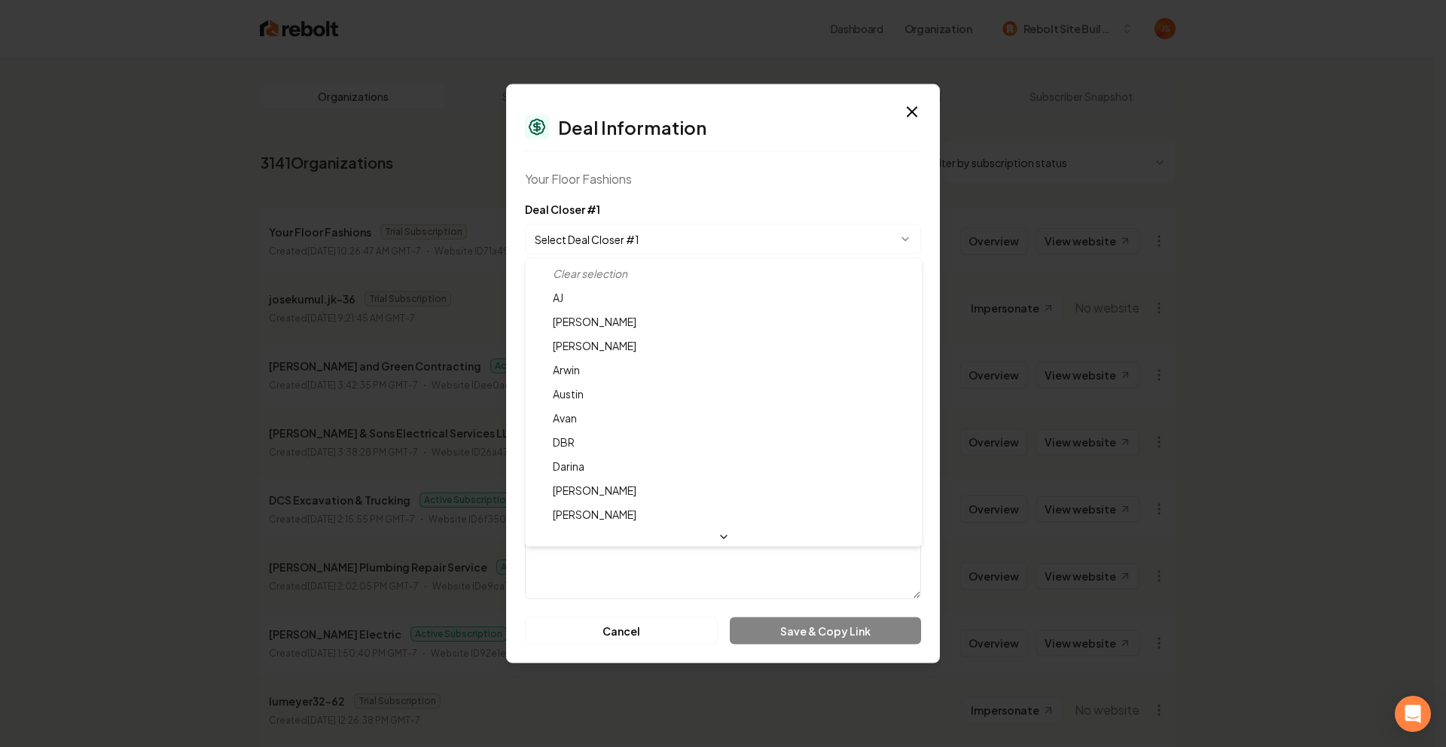
click at [633, 252] on body "Dashboard Organization Rebolt Site Builder Organizations Spam Review SMM Ongoin…" at bounding box center [717, 373] width 1435 height 747
select select "**********"
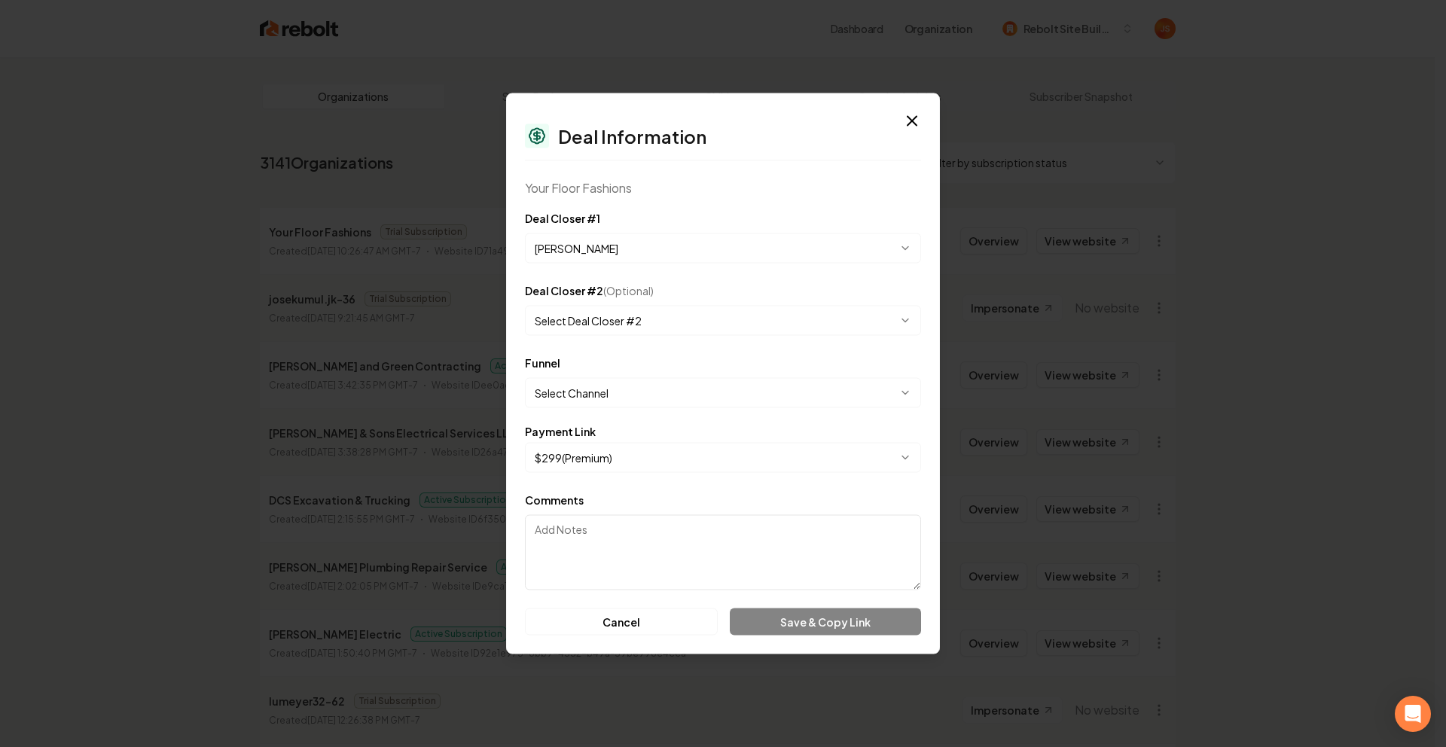
click at [639, 394] on body "Dashboard Organization Rebolt Site Builder Organizations Spam Review SMM Ongoin…" at bounding box center [717, 373] width 1435 height 747
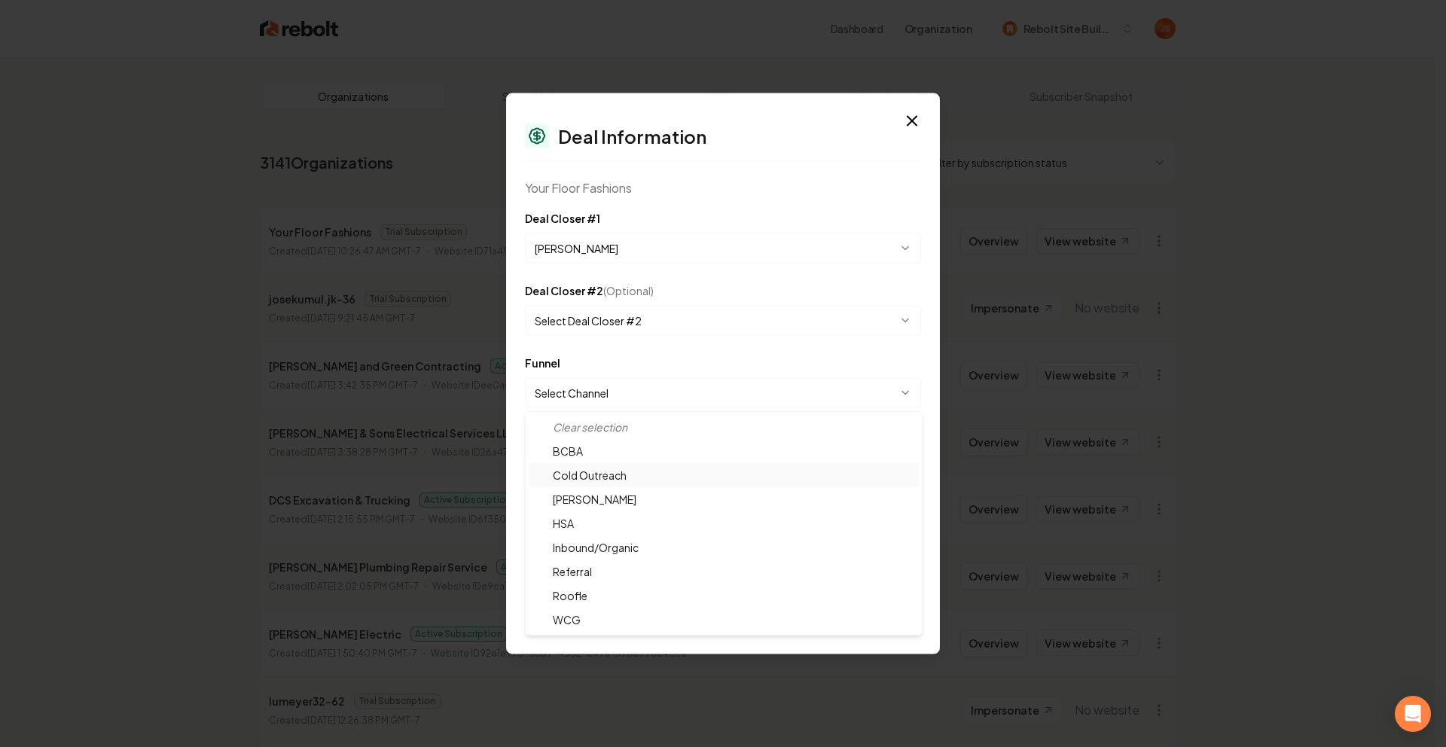
select select "**********"
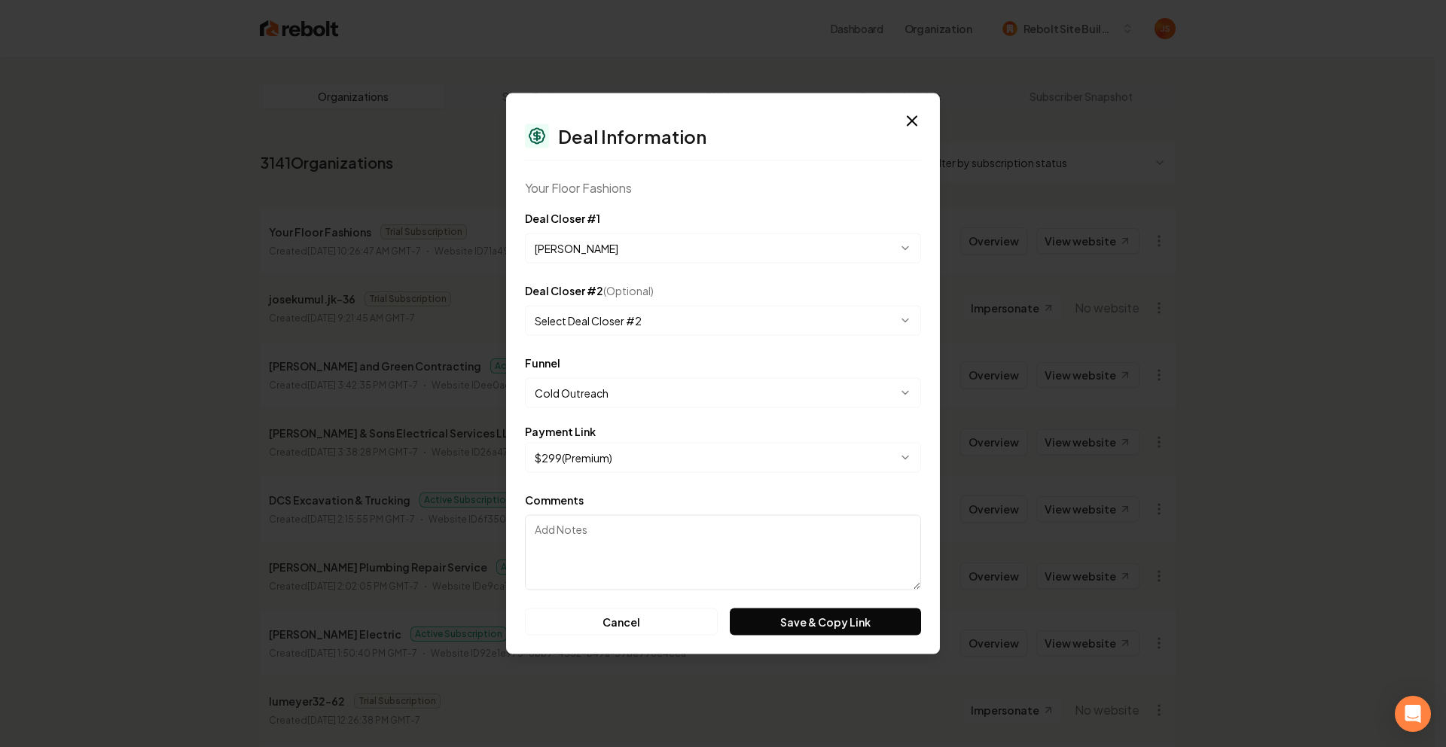
click at [837, 639] on div "**********" at bounding box center [723, 373] width 434 height 561
click at [826, 631] on button "Save & Copy Link" at bounding box center [825, 622] width 191 height 27
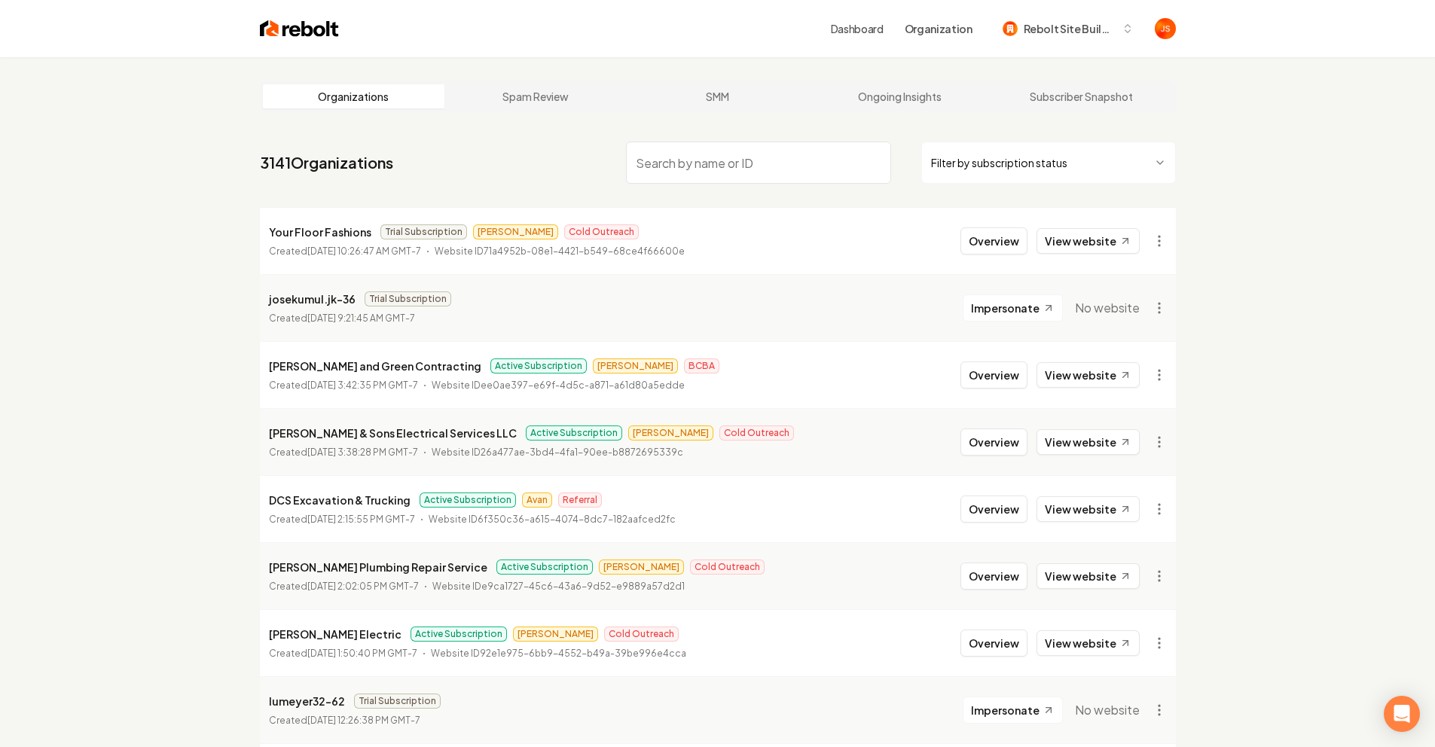
click at [990, 166] on html "Dashboard Organization Rebolt Site Builder Organizations Spam Review SMM Ongoin…" at bounding box center [717, 373] width 1435 height 747
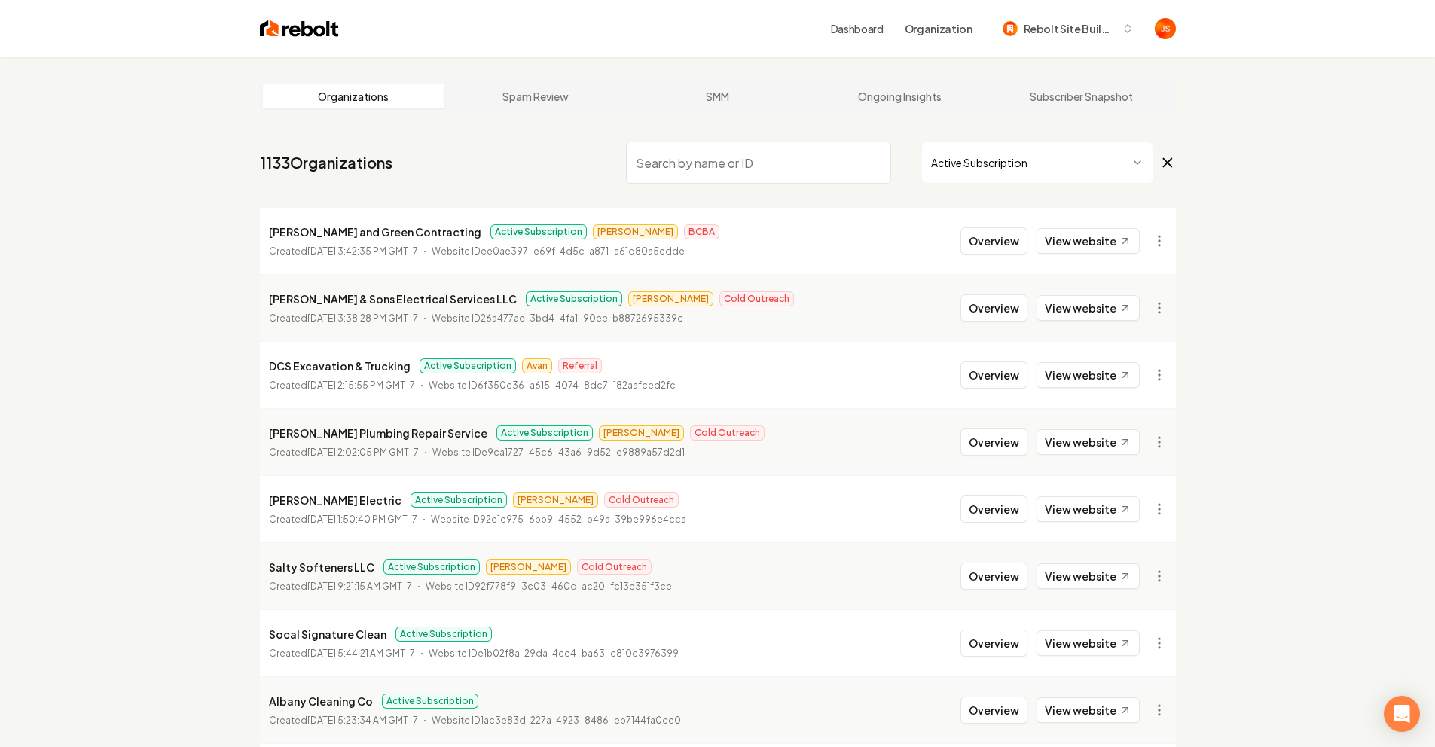
click at [951, 167] on html "Dashboard Organization Rebolt Site Builder Organizations Spam Review SMM Ongoin…" at bounding box center [717, 373] width 1435 height 747
drag, startPoint x: 836, startPoint y: 164, endPoint x: 804, endPoint y: 172, distance: 32.5
click at [835, 164] on html "Dashboard Organization Rebolt Site Builder Organizations Spam Review SMM Ongoin…" at bounding box center [717, 373] width 1435 height 747
click at [804, 172] on input "search" at bounding box center [758, 163] width 265 height 42
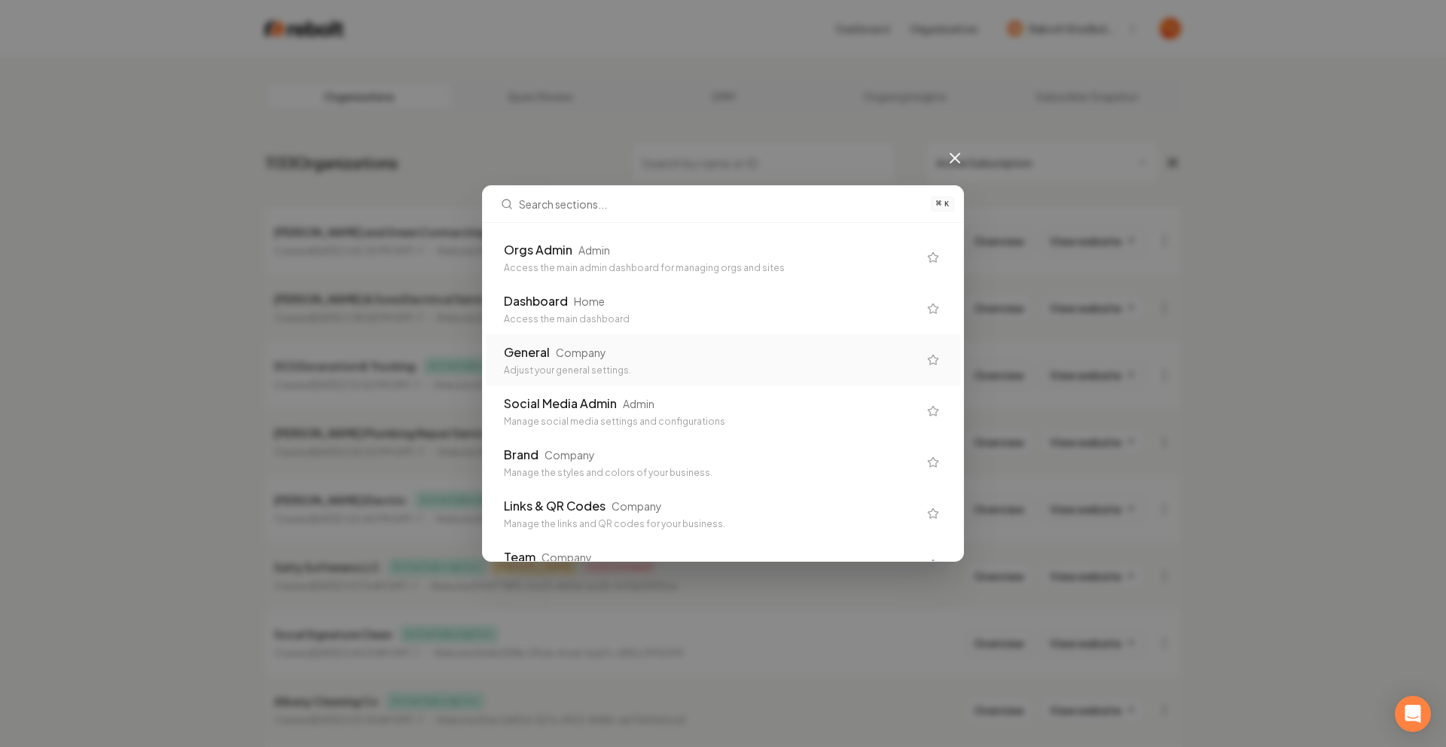
click at [575, 374] on div "Adjust your general settings." at bounding box center [711, 371] width 414 height 12
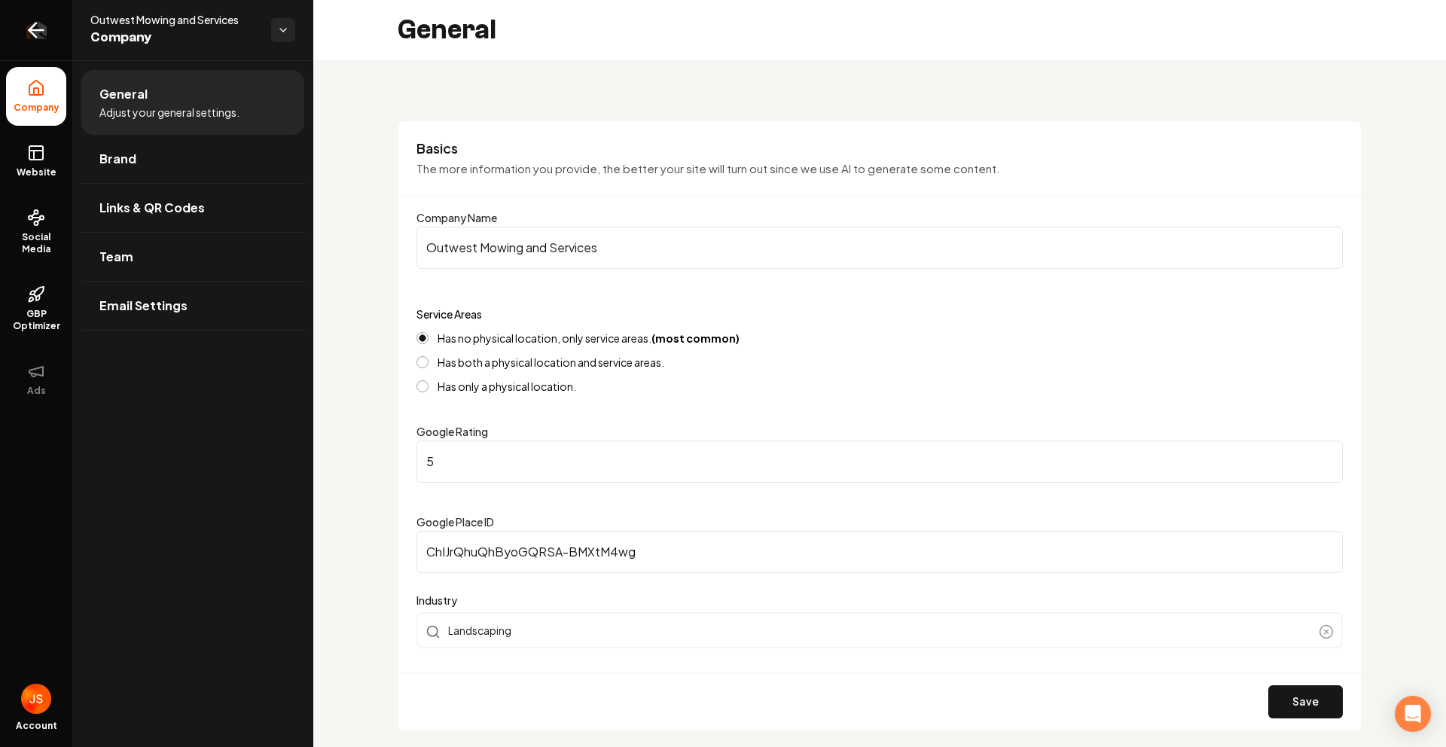
click at [32, 32] on icon "Return to dashboard" at bounding box center [36, 30] width 24 height 24
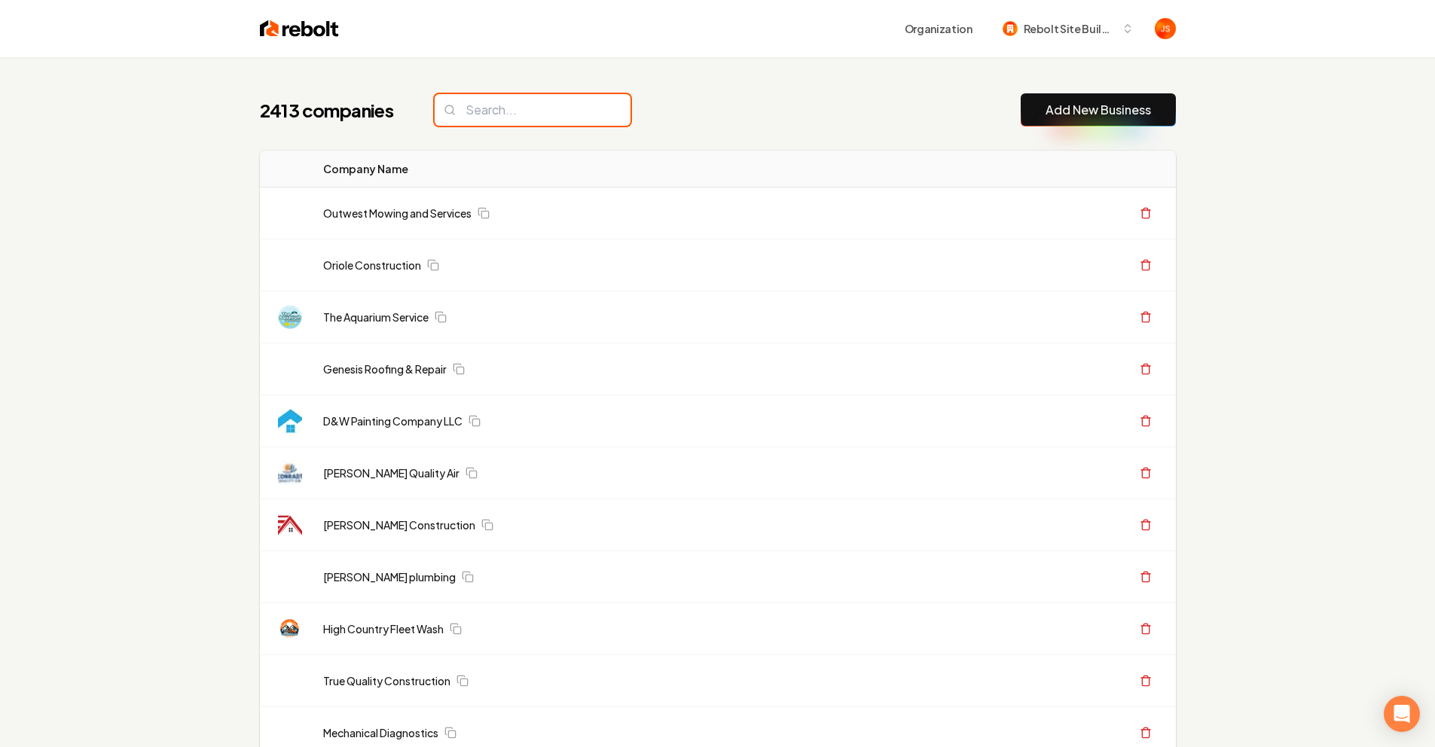
click at [525, 116] on input "search" at bounding box center [533, 110] width 196 height 32
paste input "[PERSON_NAME] Landscaping LLC"
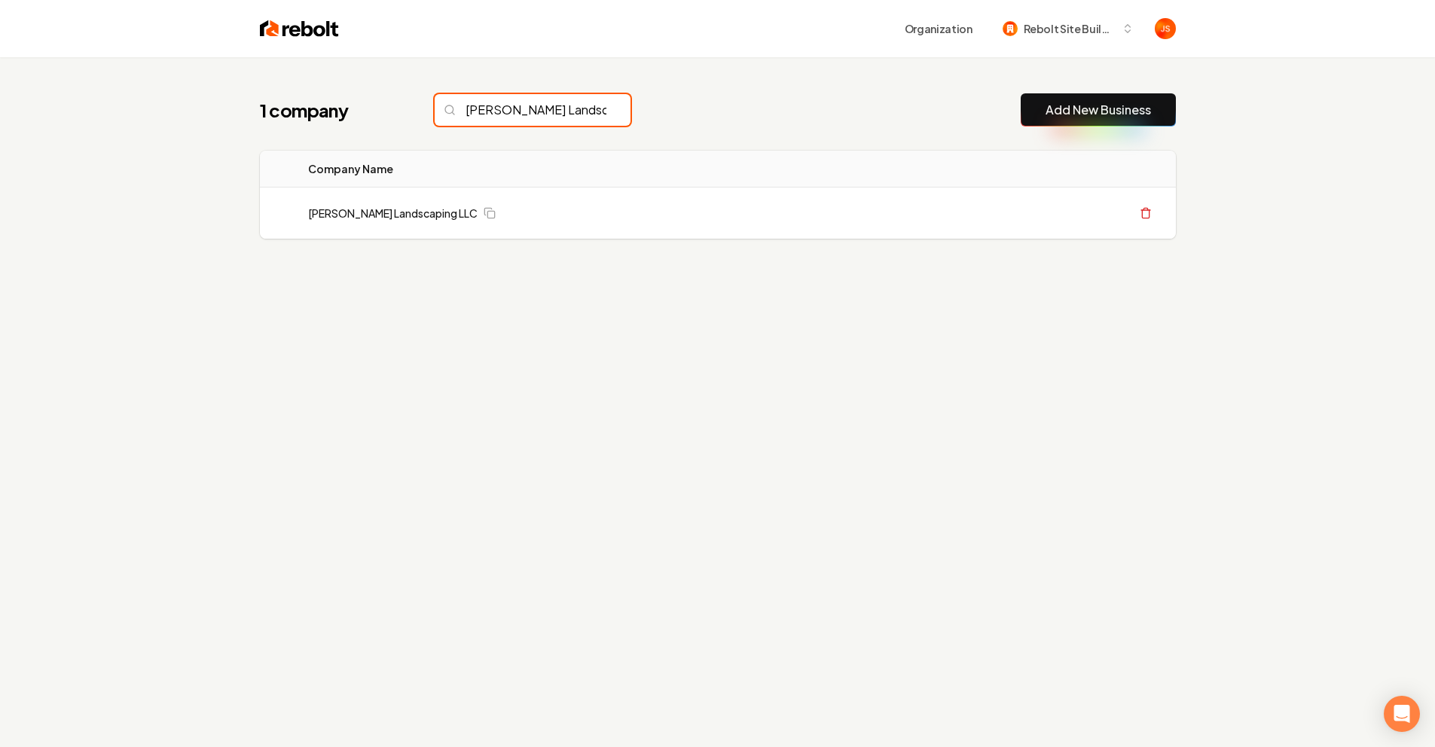
scroll to position [0, 35]
type input "[PERSON_NAME] Landscaping LLC"
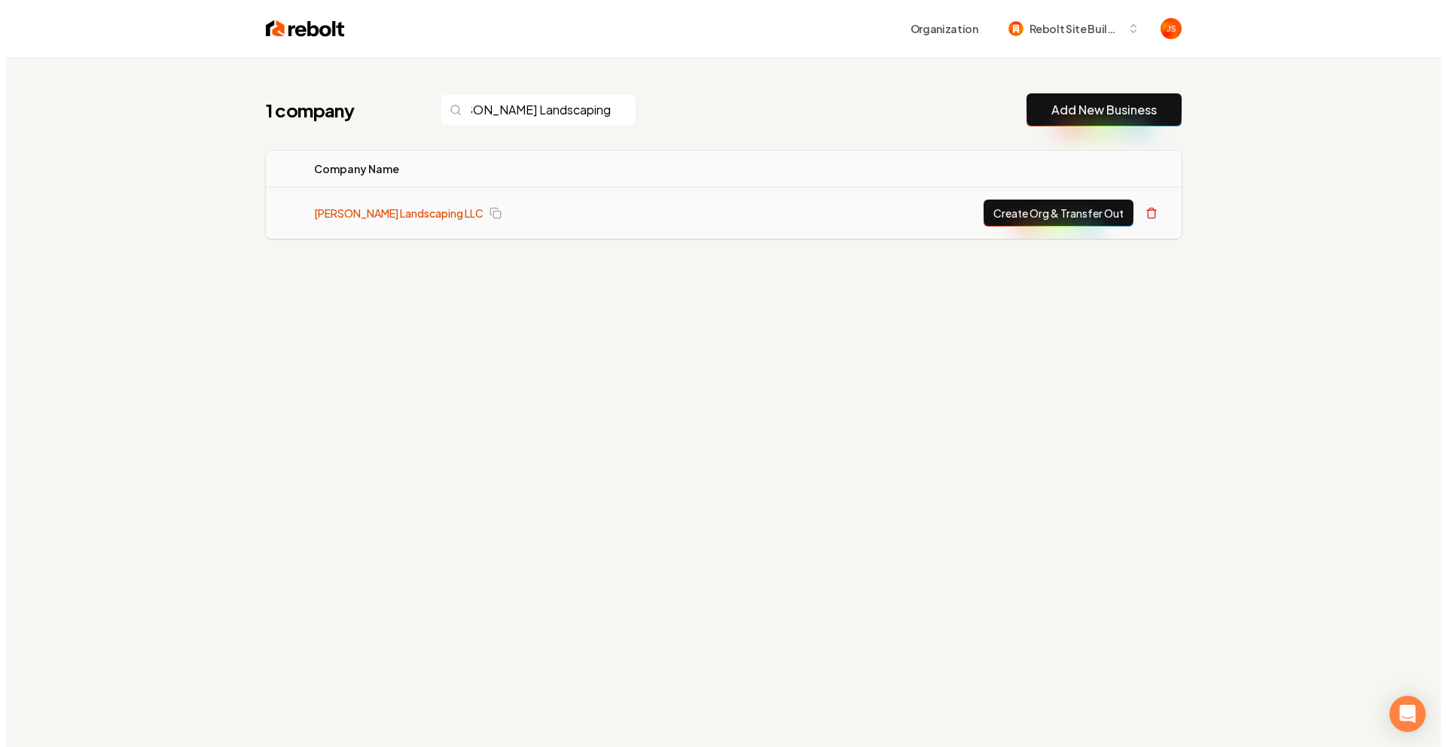
scroll to position [0, 0]
click at [400, 206] on link "[PERSON_NAME] Landscaping LLC" at bounding box center [392, 213] width 169 height 15
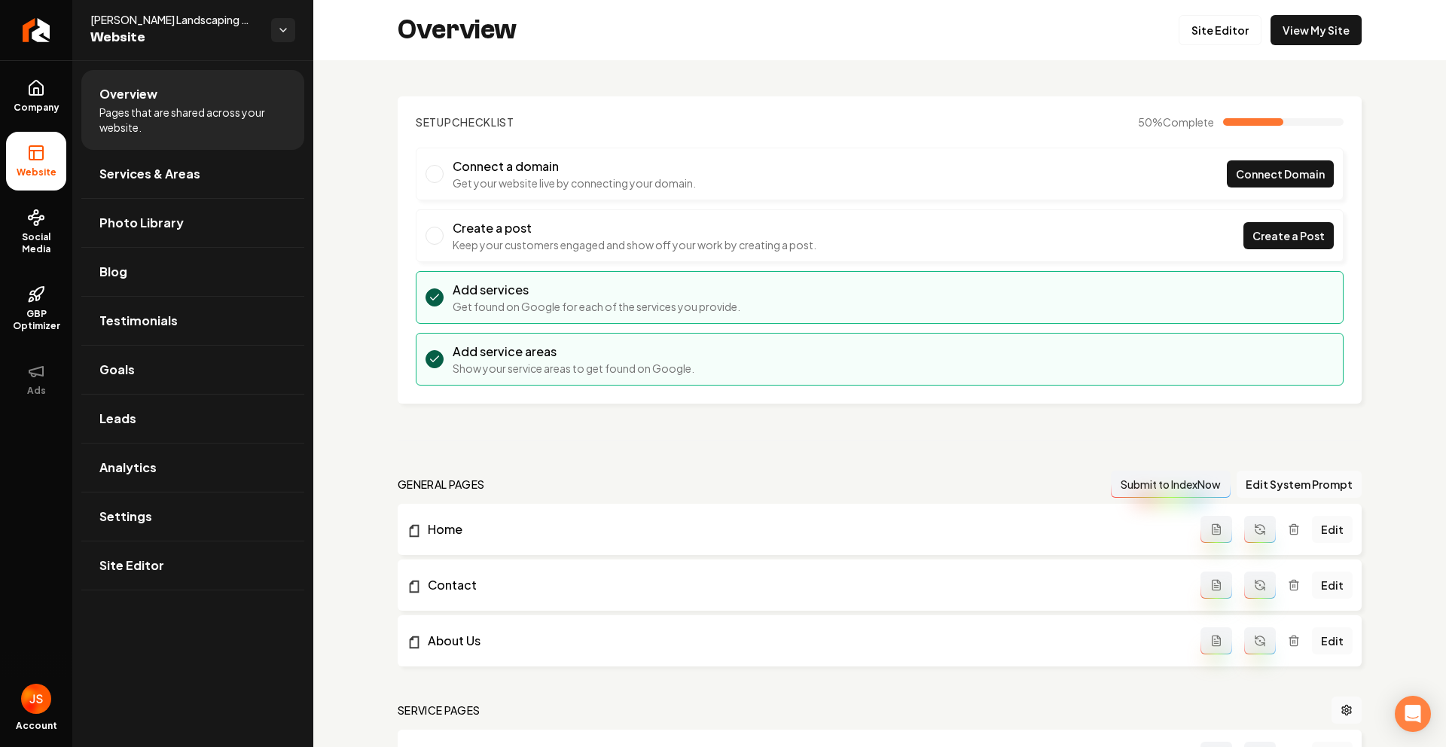
click at [1313, 13] on div "Overview Site Editor View My Site" at bounding box center [879, 30] width 1133 height 60
click at [1302, 27] on link "View My Site" at bounding box center [1316, 30] width 91 height 30
click at [1204, 13] on div "Overview Site Editor View My Site" at bounding box center [879, 30] width 1133 height 60
click at [1191, 42] on link "Site Editor" at bounding box center [1220, 30] width 83 height 30
